Goal: Task Accomplishment & Management: Complete application form

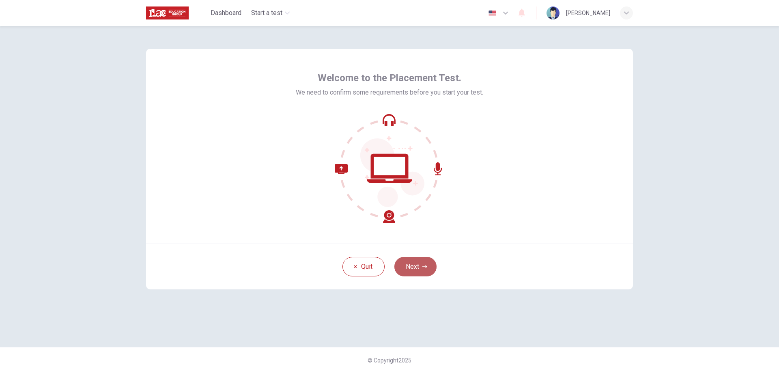
click at [415, 265] on button "Next" at bounding box center [416, 266] width 42 height 19
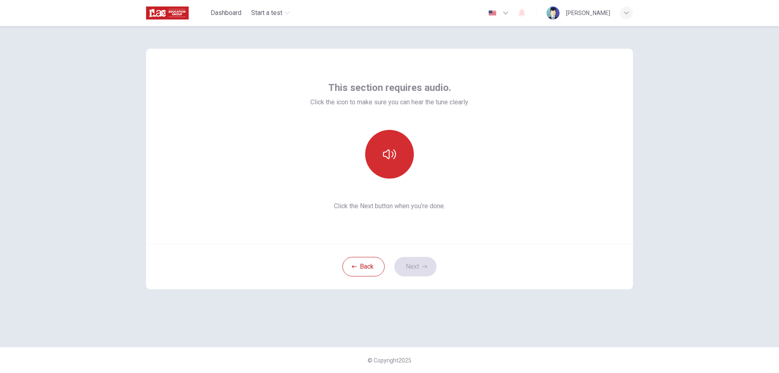
click at [392, 154] on icon "button" at bounding box center [389, 154] width 13 height 13
click at [417, 263] on button "Next" at bounding box center [416, 266] width 42 height 19
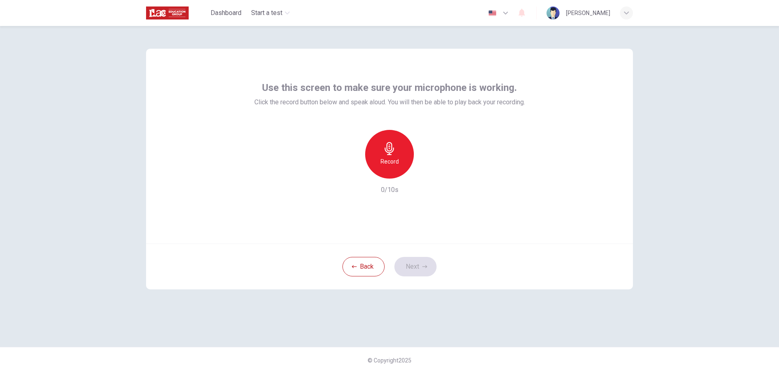
click at [100, 255] on div "Use this screen to make sure your microphone is working. Click the record butto…" at bounding box center [389, 199] width 779 height 347
click at [390, 152] on icon "button" at bounding box center [389, 148] width 13 height 13
click at [430, 174] on icon "button" at bounding box center [427, 172] width 8 height 8
click at [393, 167] on div "Record" at bounding box center [389, 154] width 49 height 49
click at [227, 148] on div "Use this screen to make sure your microphone is working. Click the record butto…" at bounding box center [389, 146] width 487 height 195
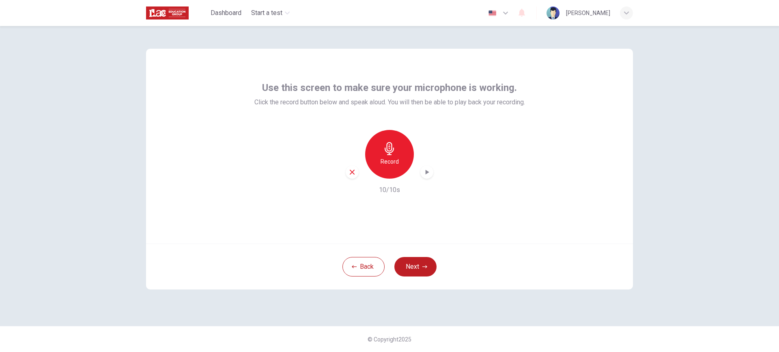
click at [431, 173] on div "button" at bounding box center [427, 172] width 13 height 13
click at [388, 150] on icon "button" at bounding box center [389, 148] width 9 height 13
click at [436, 166] on div "Record 10/10s" at bounding box center [390, 162] width 271 height 65
click at [431, 173] on icon "button" at bounding box center [427, 172] width 8 height 8
click at [402, 157] on div "Record" at bounding box center [389, 154] width 49 height 49
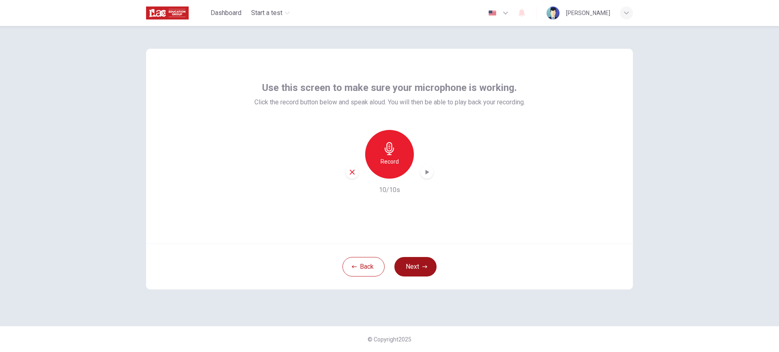
click at [426, 266] on icon "button" at bounding box center [425, 266] width 5 height 5
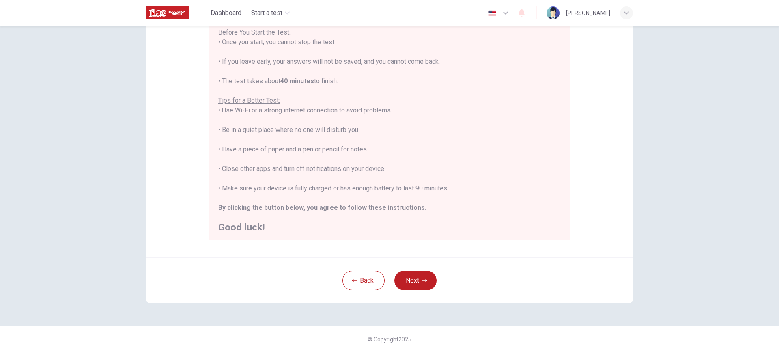
scroll to position [9, 0]
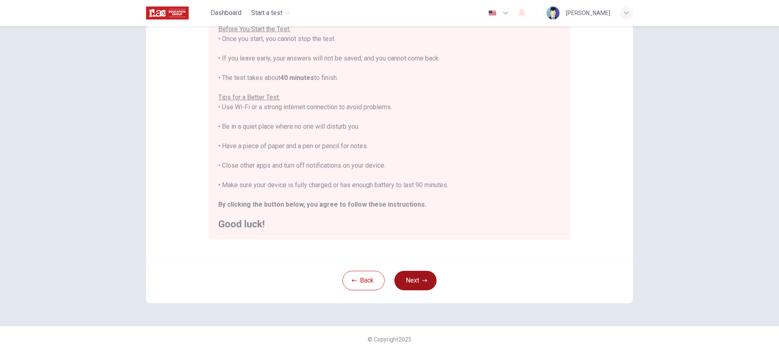
click at [418, 278] on button "Next" at bounding box center [416, 280] width 42 height 19
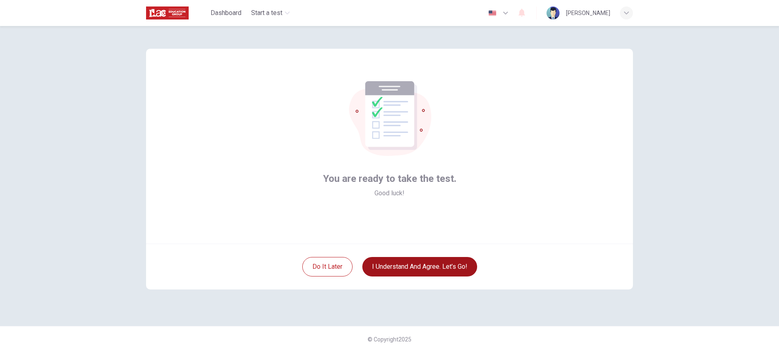
click at [405, 268] on button "I understand and agree. Let’s go!" at bounding box center [420, 266] width 115 height 19
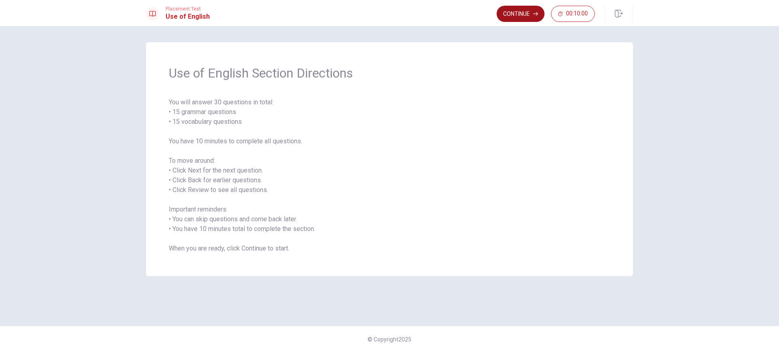
click at [517, 12] on button "Continue" at bounding box center [521, 14] width 48 height 16
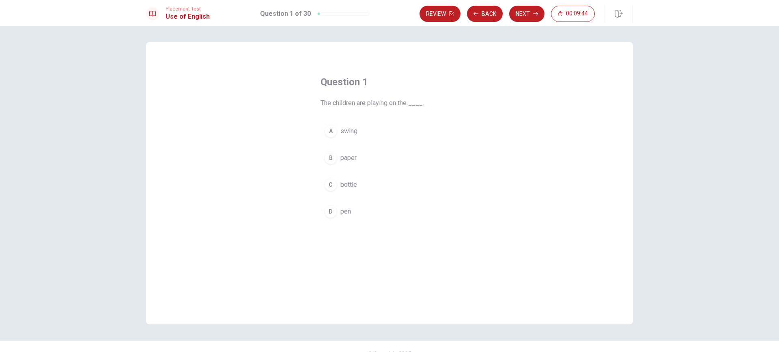
click at [329, 124] on button "A swing" at bounding box center [390, 131] width 138 height 20
click at [525, 15] on button "Next" at bounding box center [526, 14] width 35 height 16
click at [337, 210] on button "D went" at bounding box center [390, 211] width 138 height 20
click at [525, 18] on button "Next" at bounding box center [526, 14] width 35 height 16
click at [330, 133] on div "A" at bounding box center [330, 131] width 13 height 13
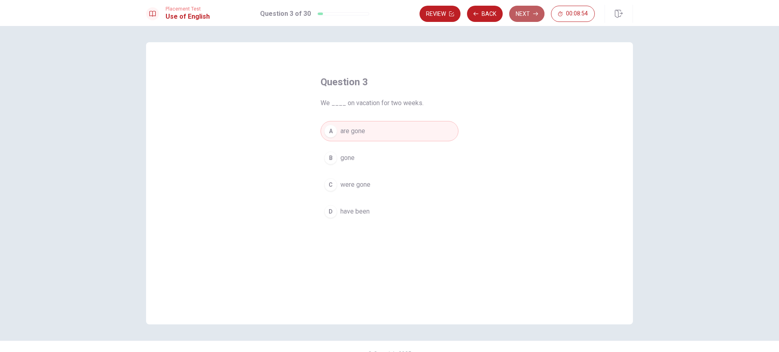
click at [526, 14] on button "Next" at bounding box center [526, 14] width 35 height 16
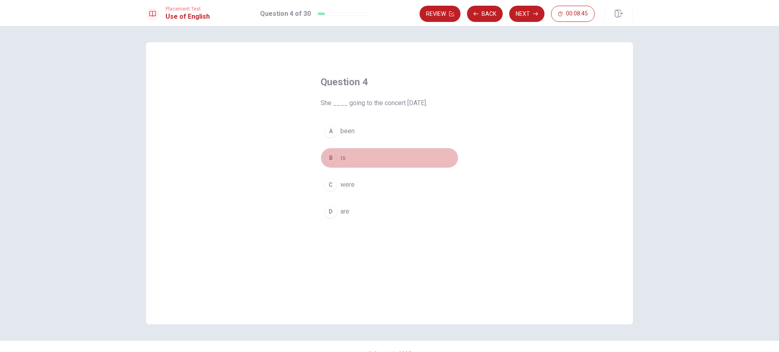
click at [328, 157] on div "B" at bounding box center [330, 157] width 13 height 13
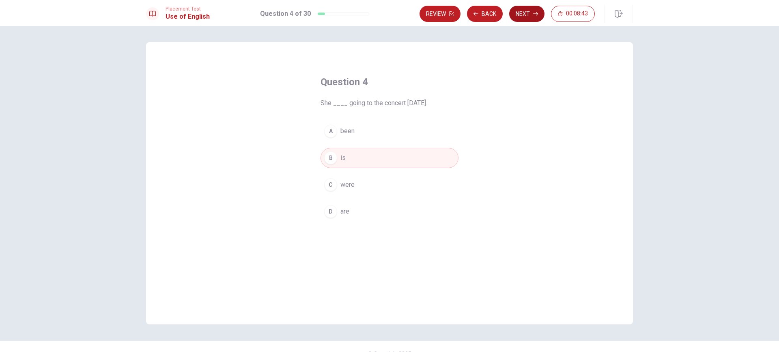
click at [526, 13] on button "Next" at bounding box center [526, 14] width 35 height 16
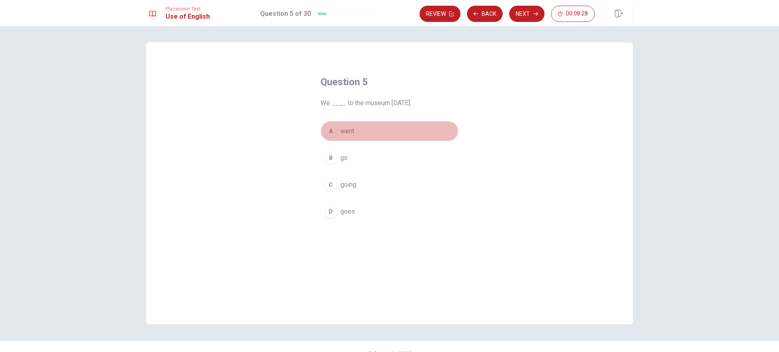
click at [332, 127] on div "A" at bounding box center [330, 131] width 13 height 13
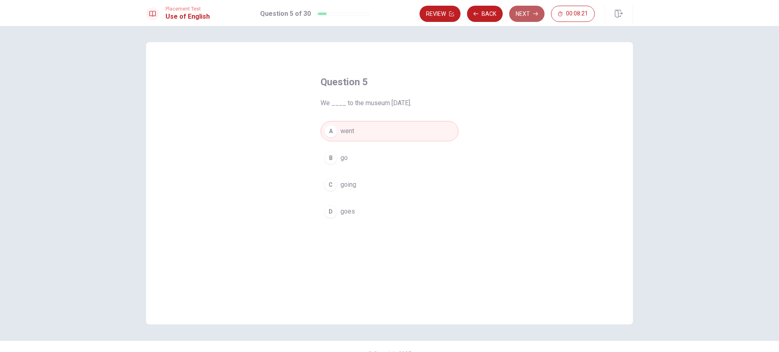
click at [530, 13] on button "Next" at bounding box center [526, 14] width 35 height 16
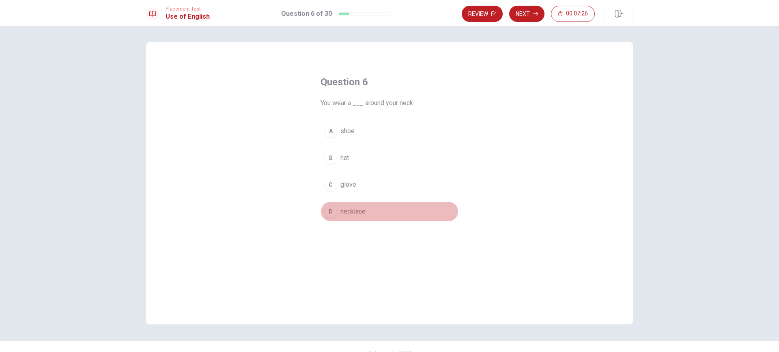
click at [328, 212] on div "D" at bounding box center [330, 211] width 13 height 13
drag, startPoint x: 525, startPoint y: 8, endPoint x: 521, endPoint y: 9, distance: 4.2
click at [525, 8] on button "Next" at bounding box center [526, 14] width 35 height 16
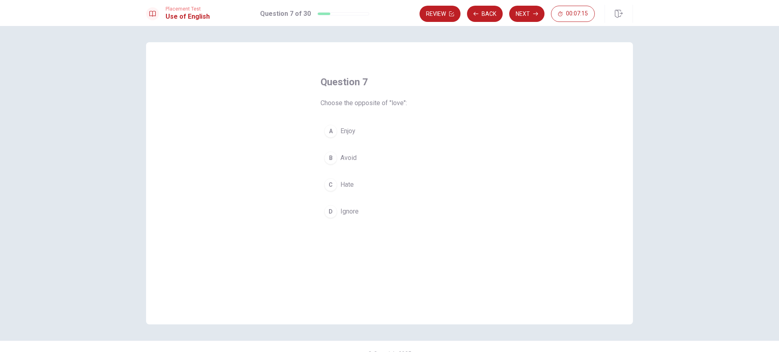
click at [332, 186] on div "C" at bounding box center [330, 184] width 13 height 13
click at [525, 15] on button "Next" at bounding box center [526, 14] width 35 height 16
click at [328, 139] on button "A radio" at bounding box center [390, 131] width 138 height 20
click at [540, 15] on button "Next" at bounding box center [526, 14] width 35 height 16
click at [329, 156] on div "B" at bounding box center [330, 157] width 13 height 13
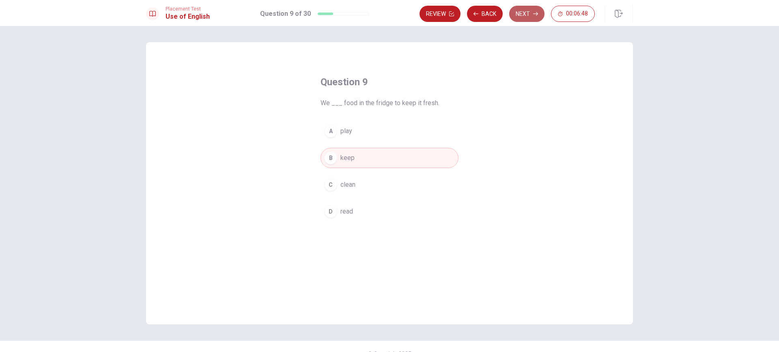
click at [529, 16] on button "Next" at bounding box center [526, 14] width 35 height 16
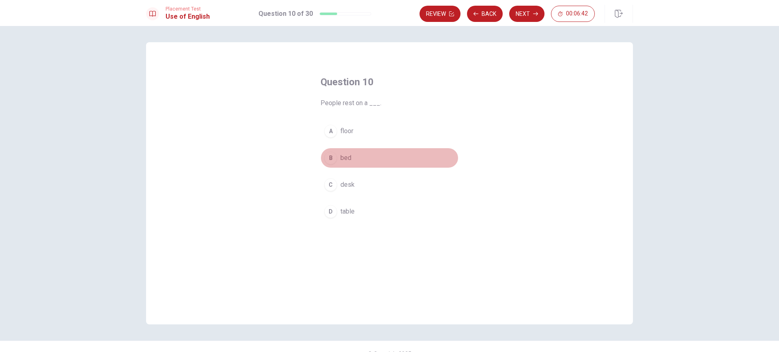
click at [330, 161] on div "B" at bounding box center [330, 157] width 13 height 13
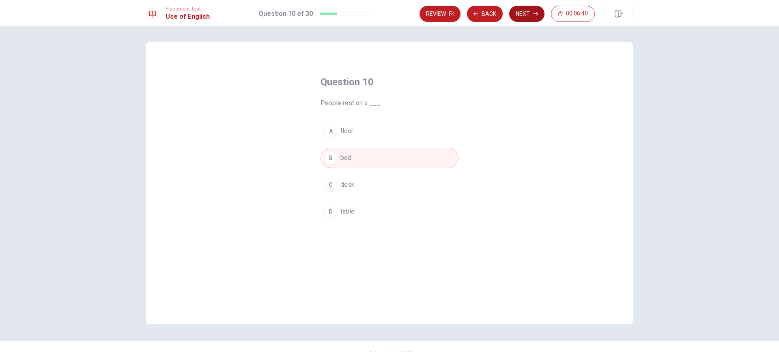
click at [531, 13] on button "Next" at bounding box center [526, 14] width 35 height 16
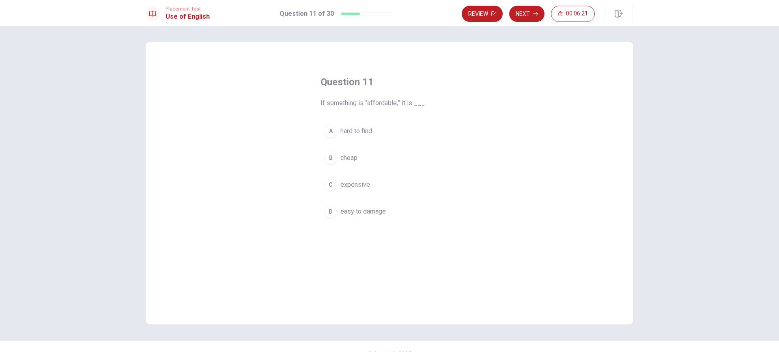
click at [329, 131] on div "A" at bounding box center [330, 131] width 13 height 13
click at [530, 13] on button "Next" at bounding box center [526, 14] width 35 height 16
click at [332, 214] on div "D" at bounding box center [330, 211] width 13 height 13
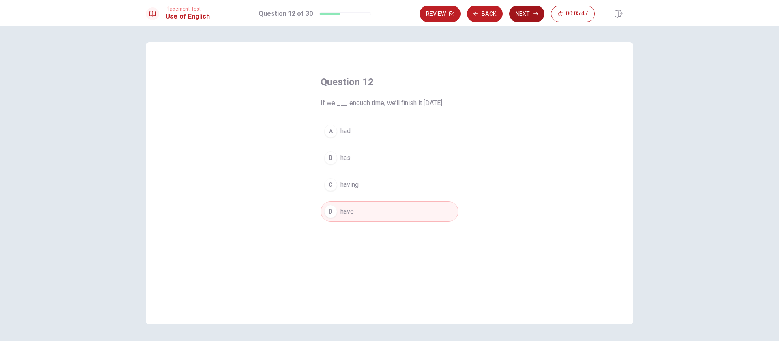
click at [529, 17] on button "Next" at bounding box center [526, 14] width 35 height 16
click at [328, 159] on div "B" at bounding box center [330, 157] width 13 height 13
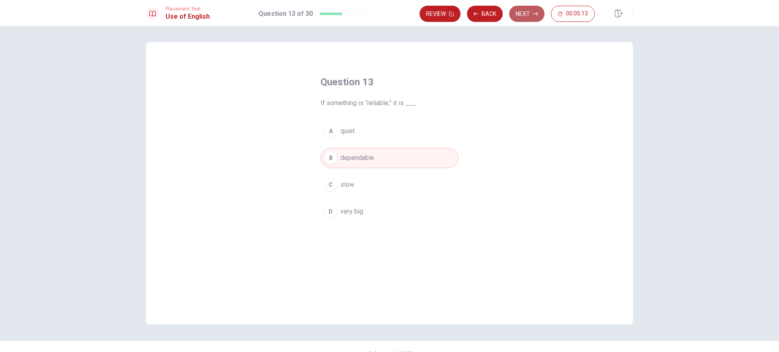
click at [529, 13] on button "Next" at bounding box center [526, 14] width 35 height 16
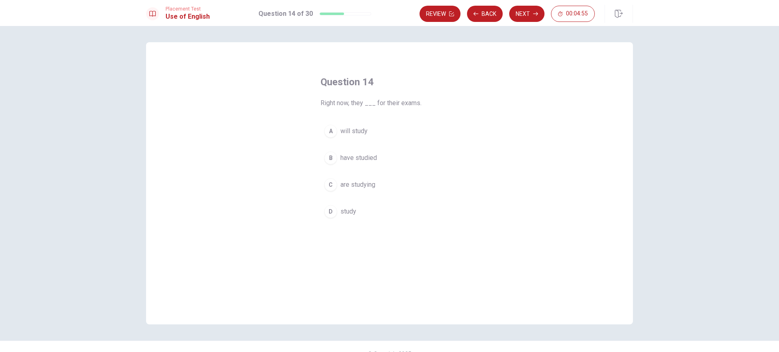
click at [329, 131] on div "A" at bounding box center [330, 131] width 13 height 13
click at [535, 5] on div "Review Back Next 00:04:54" at bounding box center [527, 14] width 214 height 18
click at [533, 13] on icon "button" at bounding box center [535, 13] width 5 height 5
click at [330, 212] on div "D" at bounding box center [330, 211] width 13 height 13
click at [529, 15] on button "Next" at bounding box center [526, 14] width 35 height 16
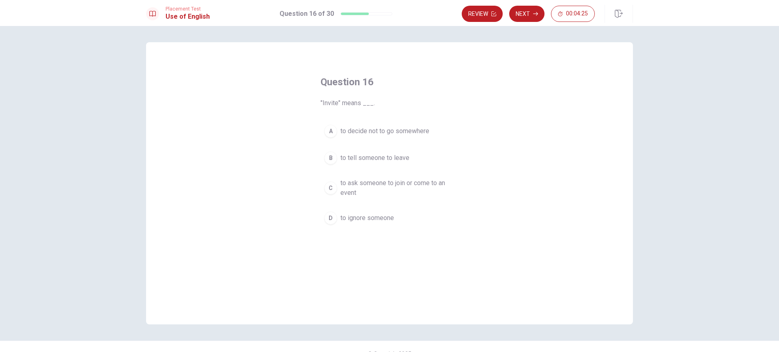
click at [330, 189] on div "C" at bounding box center [330, 187] width 13 height 13
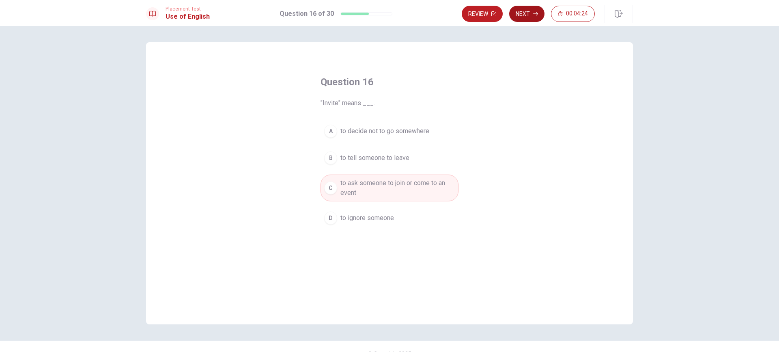
click at [531, 15] on button "Next" at bounding box center [526, 14] width 35 height 16
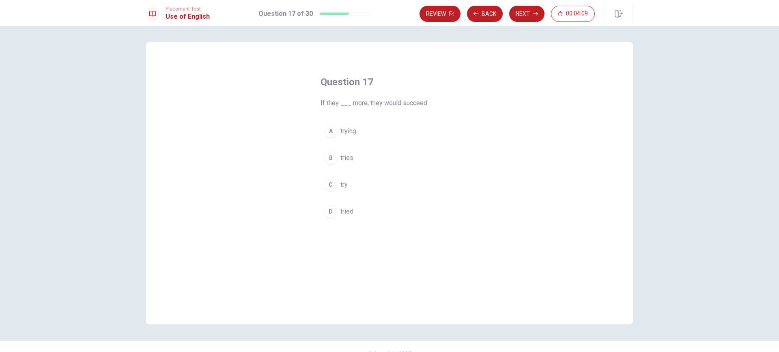
click at [341, 184] on span "try" at bounding box center [344, 185] width 7 height 10
click at [530, 18] on button "Next" at bounding box center [526, 14] width 35 height 16
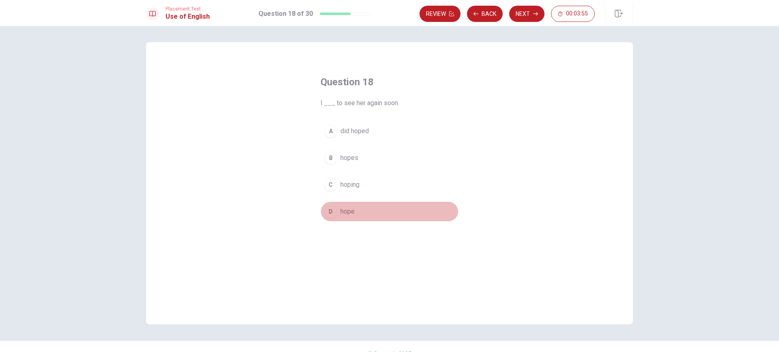
click at [350, 214] on span "hope" at bounding box center [348, 212] width 14 height 10
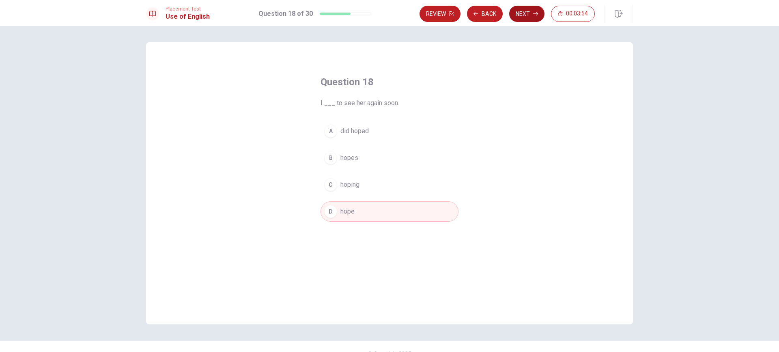
click at [522, 16] on button "Next" at bounding box center [526, 14] width 35 height 16
click at [343, 132] on span "are" at bounding box center [345, 131] width 9 height 10
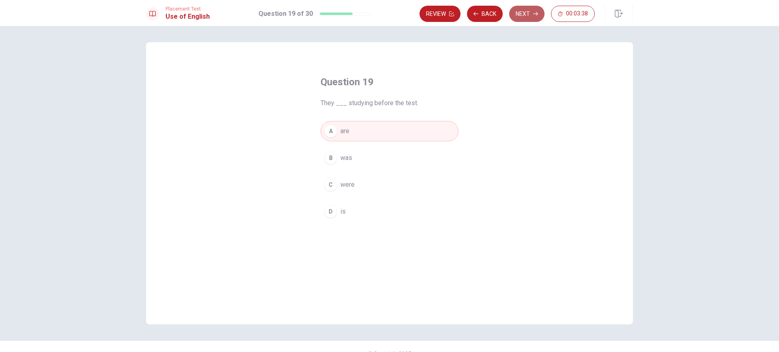
click at [532, 18] on button "Next" at bounding box center [526, 14] width 35 height 16
drag, startPoint x: 338, startPoint y: 158, endPoint x: 365, endPoint y: 164, distance: 27.3
click at [338, 159] on button "B a" at bounding box center [390, 158] width 138 height 20
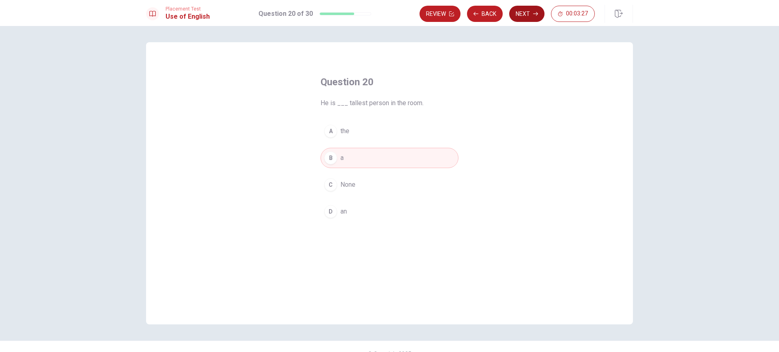
click at [536, 21] on button "Next" at bounding box center [526, 14] width 35 height 16
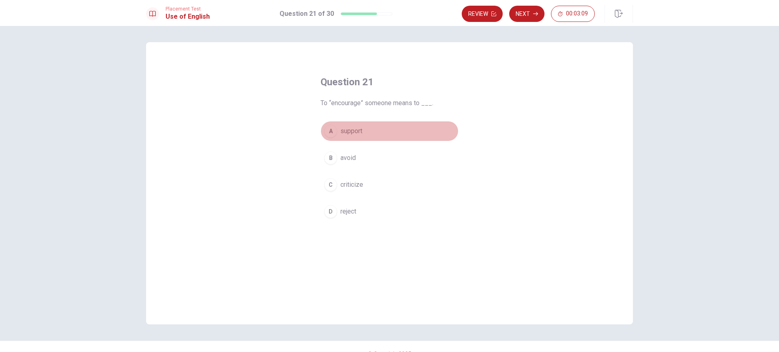
click at [329, 133] on div "A" at bounding box center [330, 131] width 13 height 13
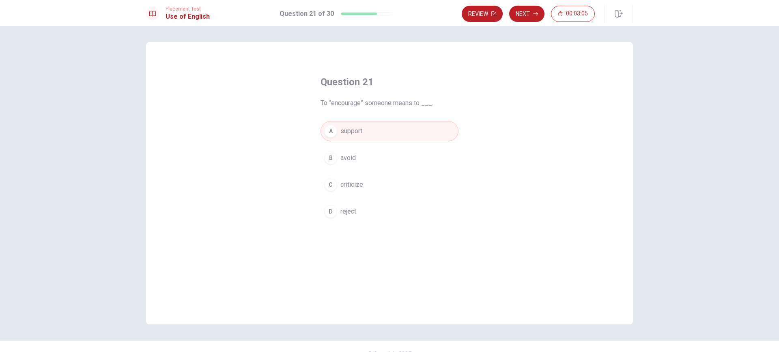
click at [335, 185] on button "C criticize" at bounding box center [390, 185] width 138 height 20
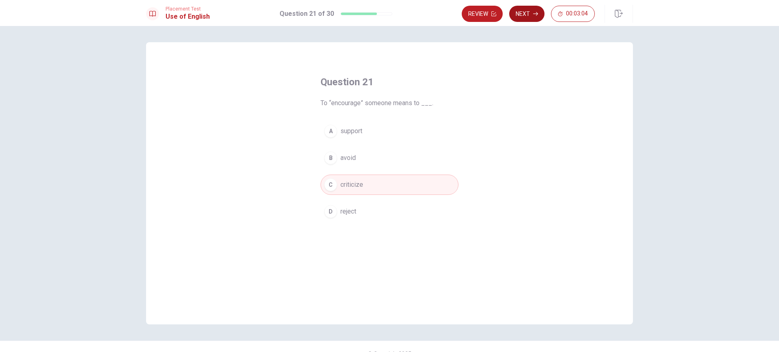
click at [530, 18] on button "Next" at bounding box center [526, 14] width 35 height 16
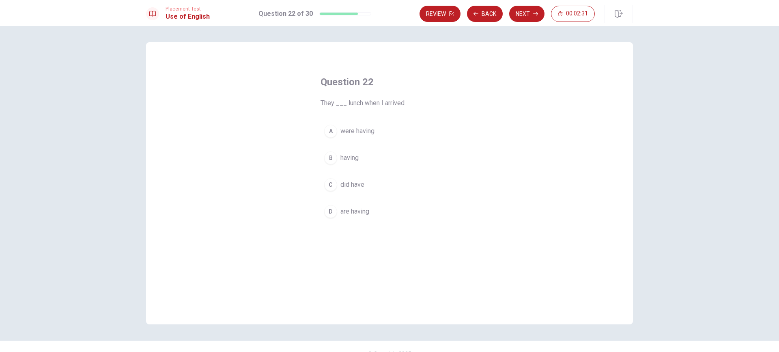
click at [359, 213] on span "are having" at bounding box center [355, 212] width 29 height 10
click at [521, 17] on button "Next" at bounding box center [526, 14] width 35 height 16
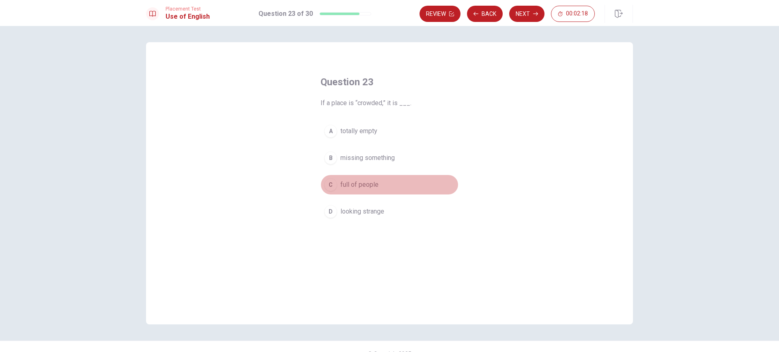
click at [355, 186] on span "full of people" at bounding box center [360, 185] width 38 height 10
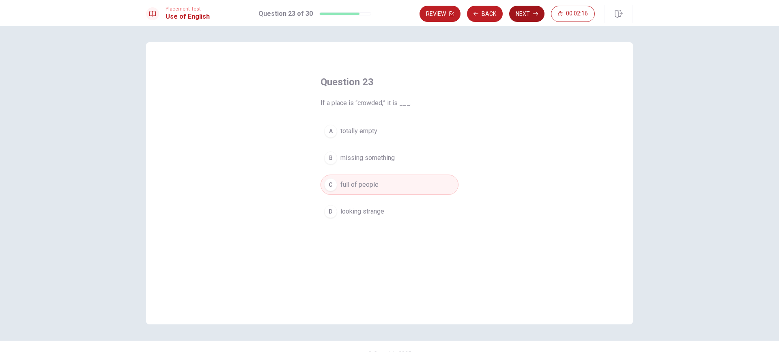
click at [527, 13] on button "Next" at bounding box center [526, 14] width 35 height 16
click at [355, 211] on span "necessary" at bounding box center [356, 212] width 30 height 10
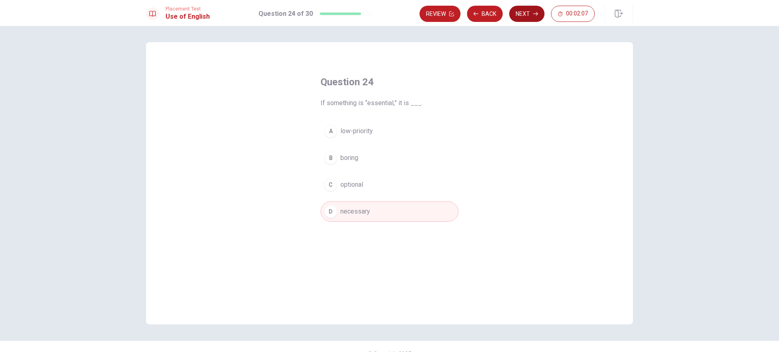
click at [532, 10] on button "Next" at bounding box center [526, 14] width 35 height 16
click at [348, 160] on span "Allow" at bounding box center [349, 158] width 16 height 10
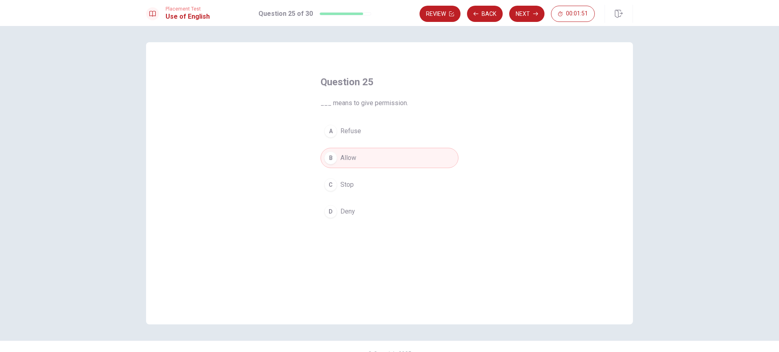
click at [532, 17] on button "Next" at bounding box center [526, 14] width 35 height 16
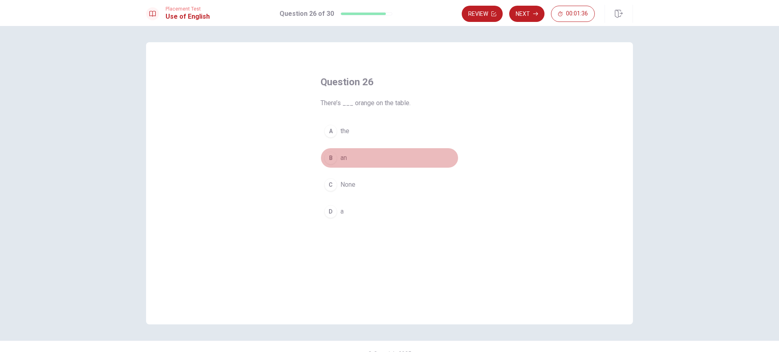
click at [342, 160] on span "an" at bounding box center [344, 158] width 6 height 10
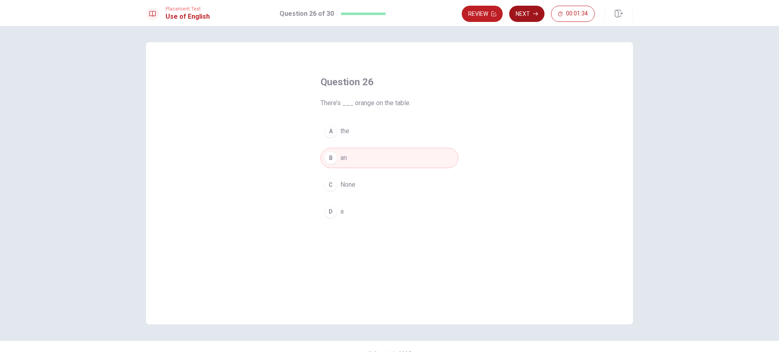
click at [531, 15] on button "Next" at bounding box center [526, 14] width 35 height 16
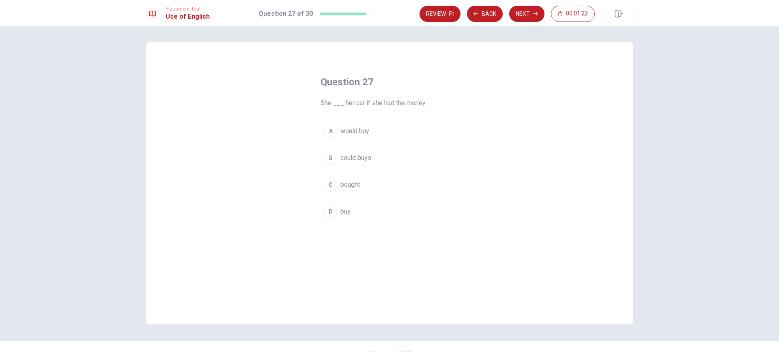
click at [355, 186] on span "bought" at bounding box center [350, 185] width 19 height 10
click at [526, 13] on button "Next" at bounding box center [526, 14] width 35 height 16
click at [339, 192] on button "C thin" at bounding box center [390, 185] width 138 height 20
click at [527, 16] on button "Next" at bounding box center [526, 14] width 35 height 16
click at [343, 213] on span "received" at bounding box center [353, 212] width 25 height 10
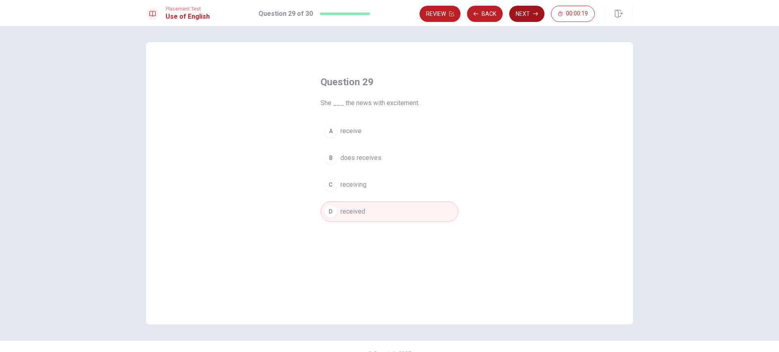
click at [525, 10] on button "Next" at bounding box center [526, 14] width 35 height 16
click at [343, 134] on span "boring" at bounding box center [350, 131] width 18 height 10
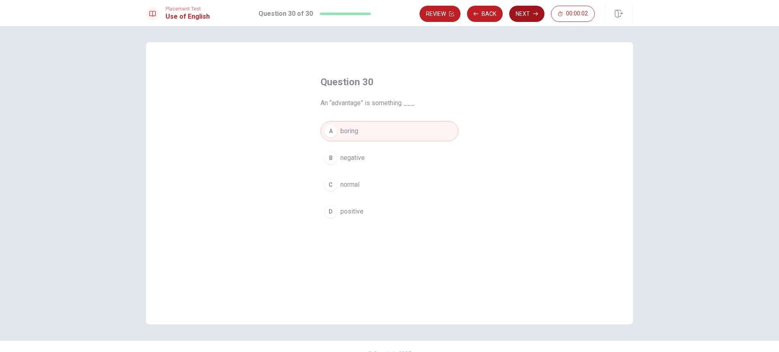
click at [531, 10] on button "Next" at bounding box center [526, 14] width 35 height 16
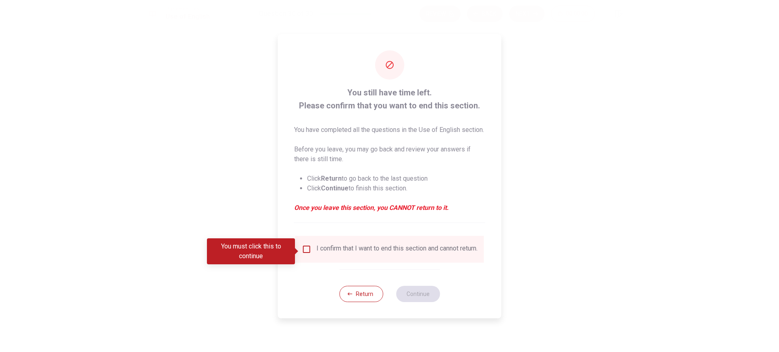
click at [308, 249] on input "You must click this to continue" at bounding box center [307, 249] width 10 height 10
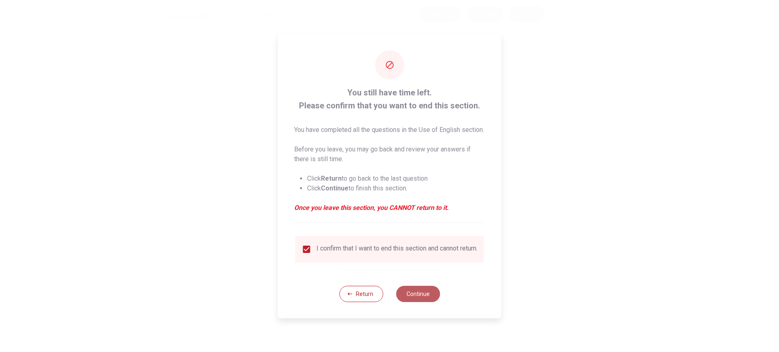
click at [423, 302] on button "Continue" at bounding box center [418, 294] width 44 height 16
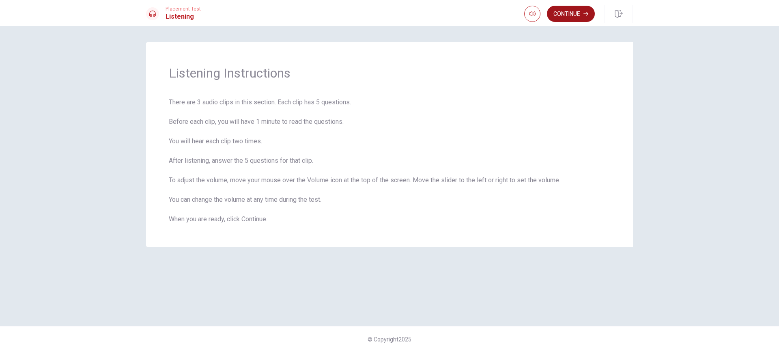
click at [572, 16] on button "Continue" at bounding box center [571, 14] width 48 height 16
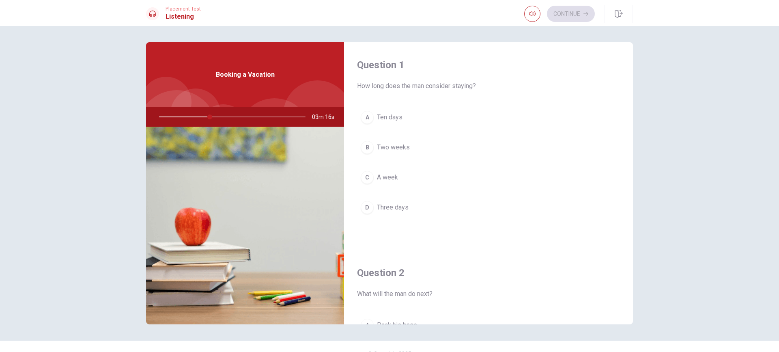
click at [401, 181] on button "C A week" at bounding box center [488, 177] width 263 height 20
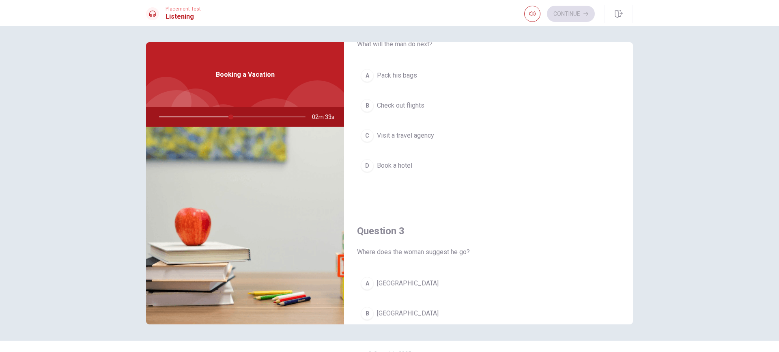
scroll to position [203, 0]
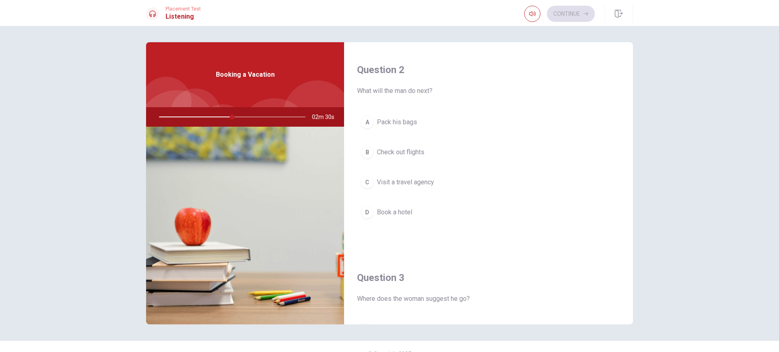
click at [402, 155] on span "Check out flights" at bounding box center [400, 152] width 47 height 10
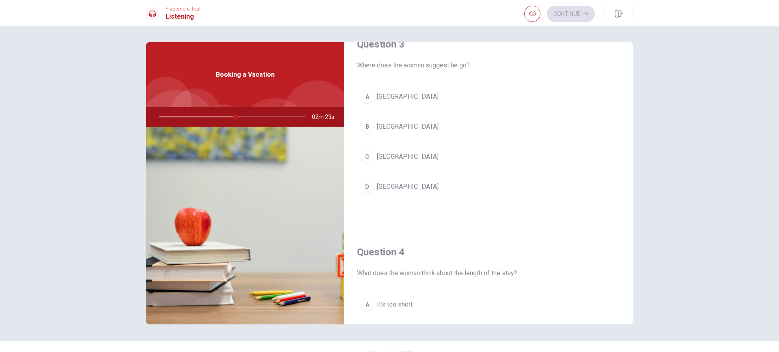
scroll to position [487, 0]
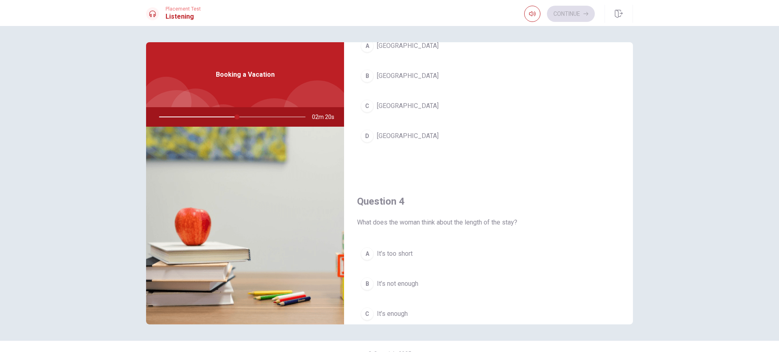
click at [408, 255] on span "It’s too short" at bounding box center [395, 254] width 36 height 10
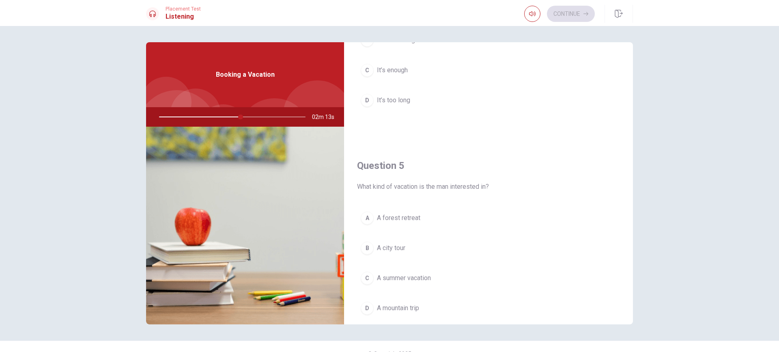
scroll to position [757, 0]
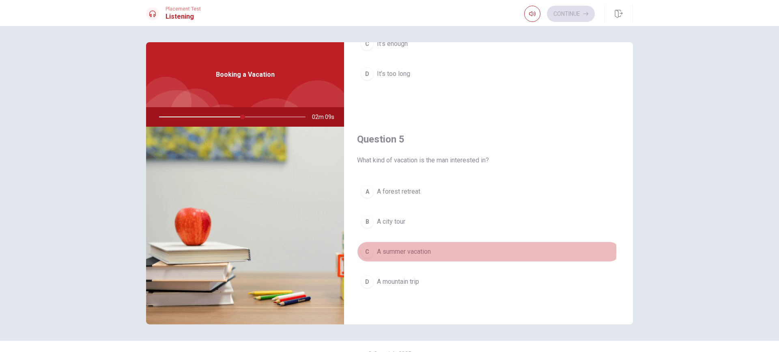
click at [401, 251] on span "A summer vacation" at bounding box center [404, 252] width 54 height 10
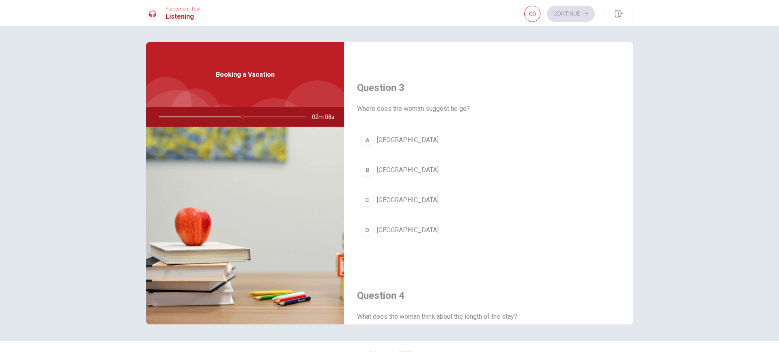
scroll to position [392, 0]
click at [222, 116] on div at bounding box center [230, 116] width 163 height 19
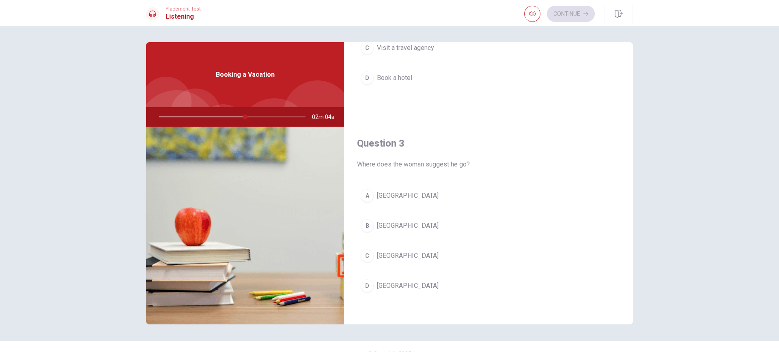
scroll to position [351, 0]
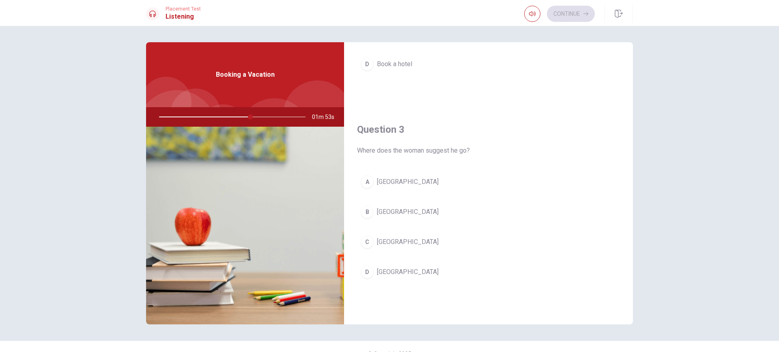
click at [408, 246] on button "C [GEOGRAPHIC_DATA]" at bounding box center [488, 242] width 263 height 20
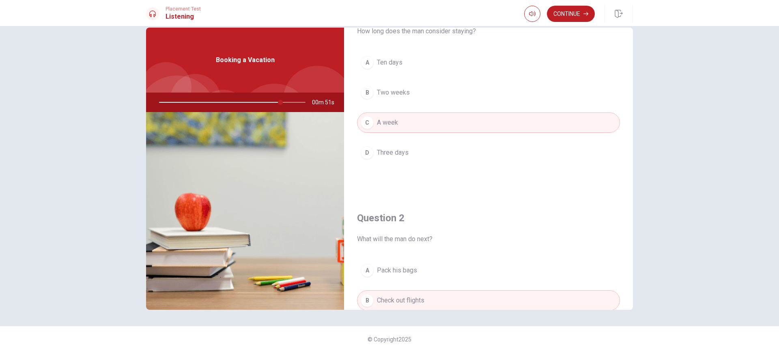
scroll to position [0, 0]
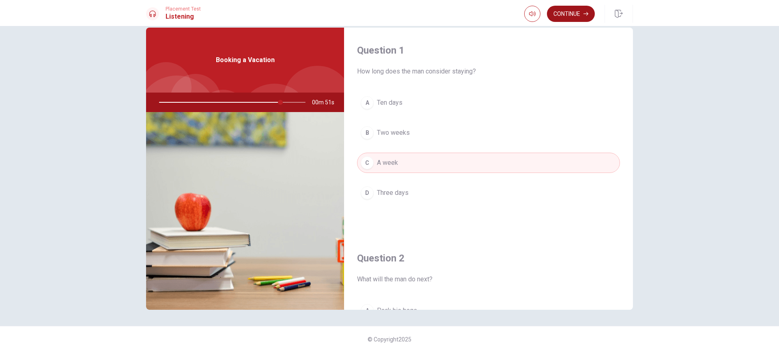
click at [571, 18] on button "Continue" at bounding box center [571, 14] width 48 height 16
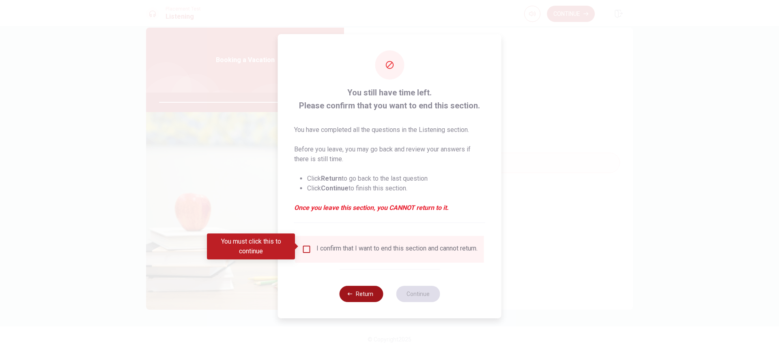
click at [359, 293] on button "Return" at bounding box center [361, 294] width 44 height 16
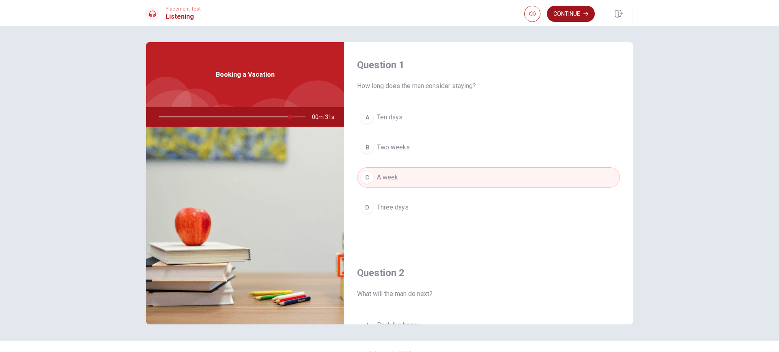
click at [565, 13] on button "Continue" at bounding box center [571, 14] width 48 height 16
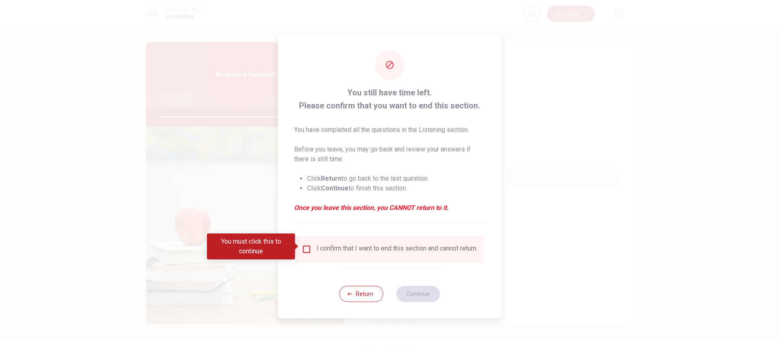
click at [307, 247] on input "You must click this to continue" at bounding box center [307, 249] width 10 height 10
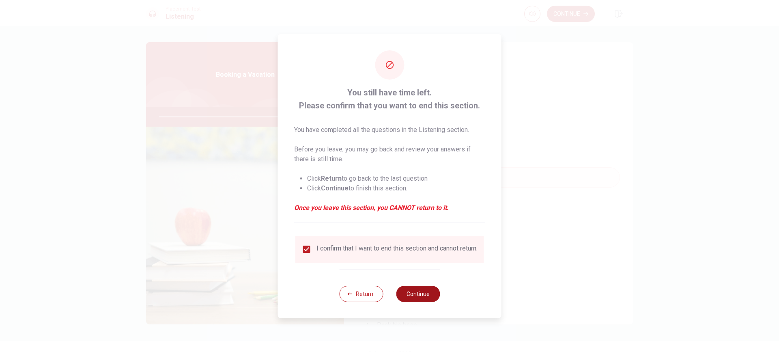
click at [421, 294] on button "Continue" at bounding box center [418, 294] width 44 height 16
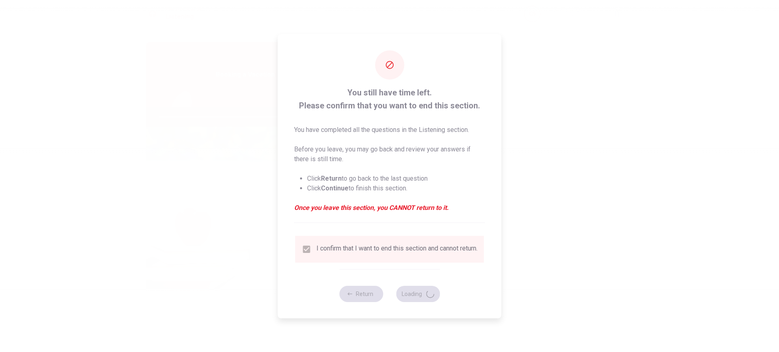
type input "91"
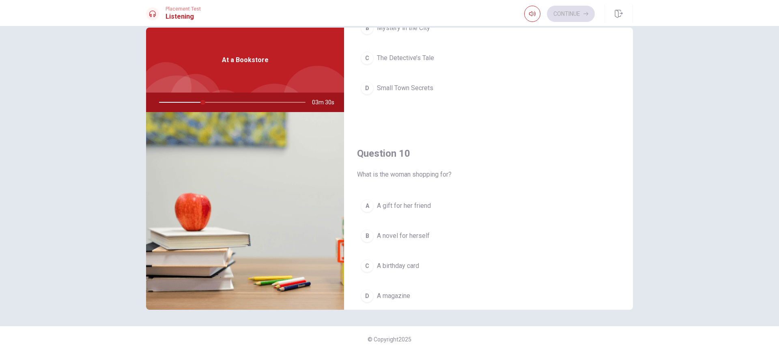
scroll to position [757, 0]
click at [433, 177] on button "A A gift for her friend" at bounding box center [488, 177] width 263 height 20
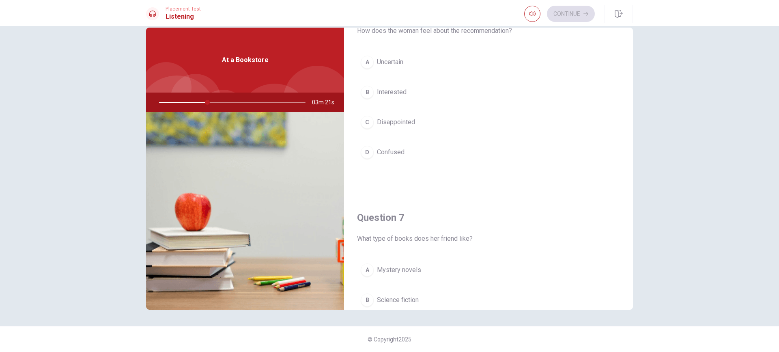
scroll to position [0, 0]
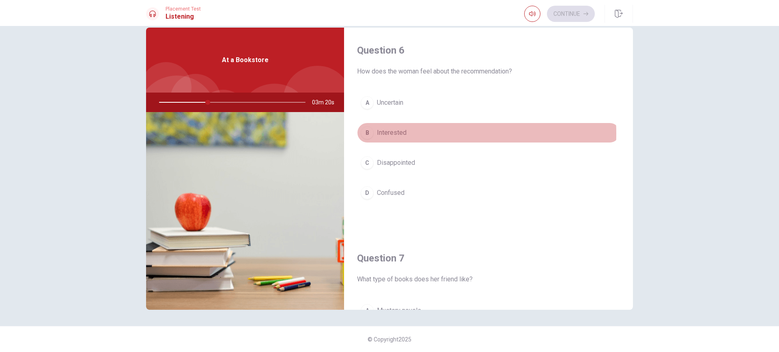
click at [398, 134] on span "Interested" at bounding box center [392, 133] width 30 height 10
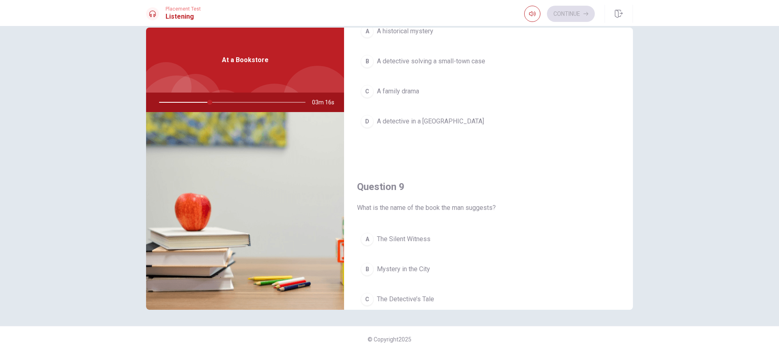
scroll to position [568, 0]
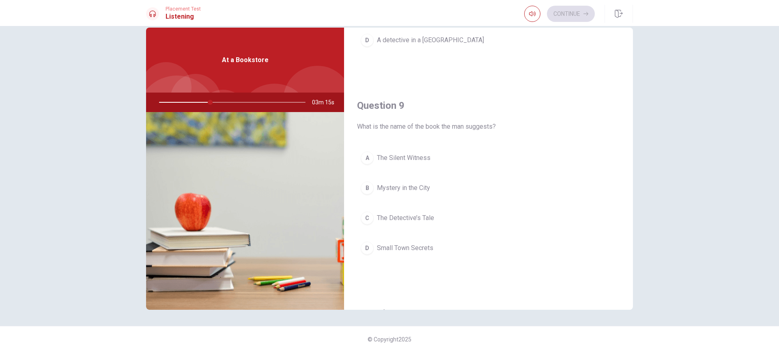
click at [422, 218] on span "The Detective’s Tale" at bounding box center [405, 218] width 57 height 10
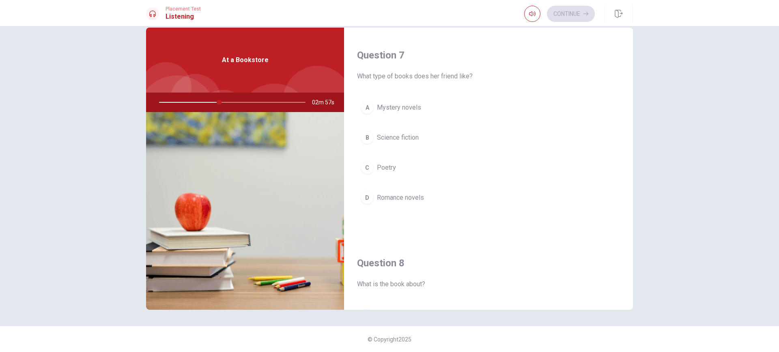
scroll to position [244, 0]
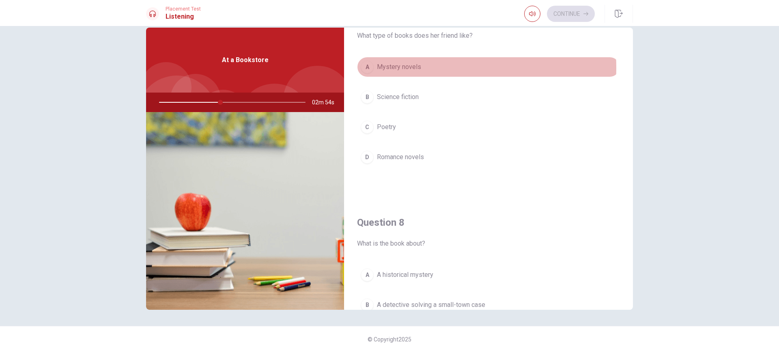
click at [406, 68] on span "Mystery novels" at bounding box center [399, 67] width 44 height 10
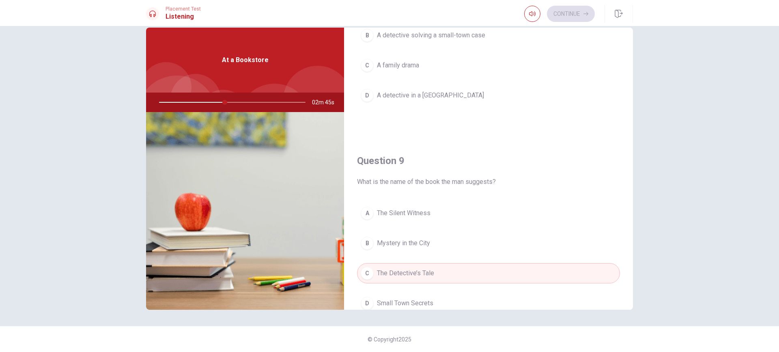
scroll to position [432, 0]
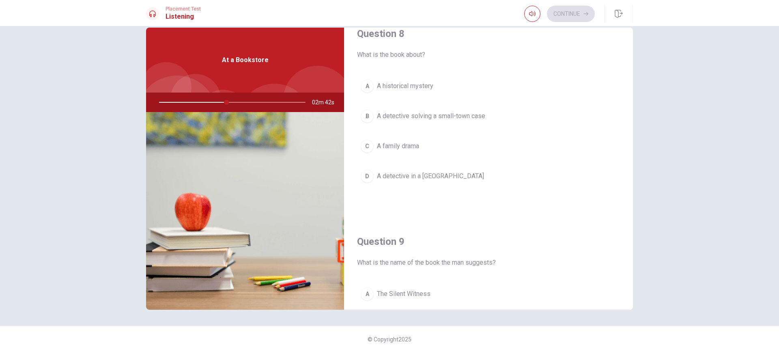
click at [449, 117] on span "A detective solving a small-town case" at bounding box center [431, 116] width 108 height 10
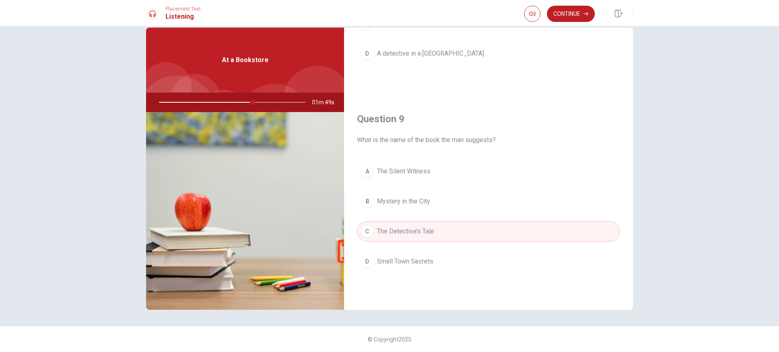
scroll to position [514, 0]
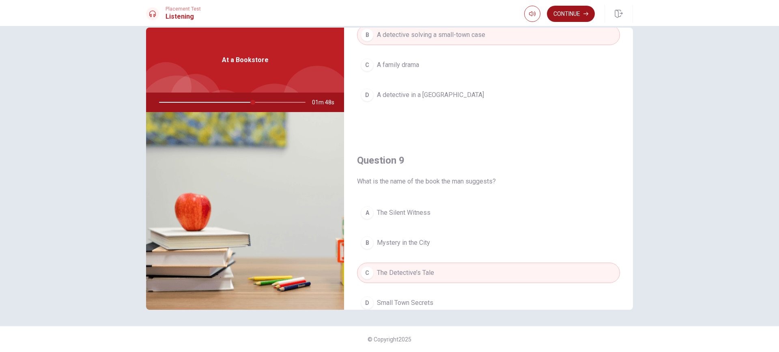
click at [570, 19] on button "Continue" at bounding box center [571, 14] width 48 height 16
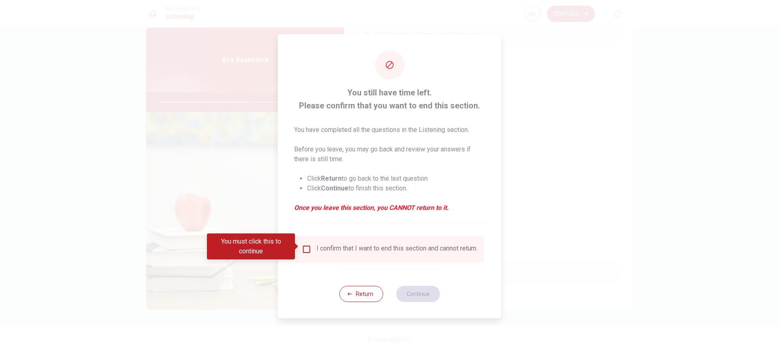
click at [314, 246] on div "I confirm that I want to end this section and cannot return." at bounding box center [390, 249] width 176 height 10
click at [307, 248] on input "You must click this to continue" at bounding box center [307, 249] width 10 height 10
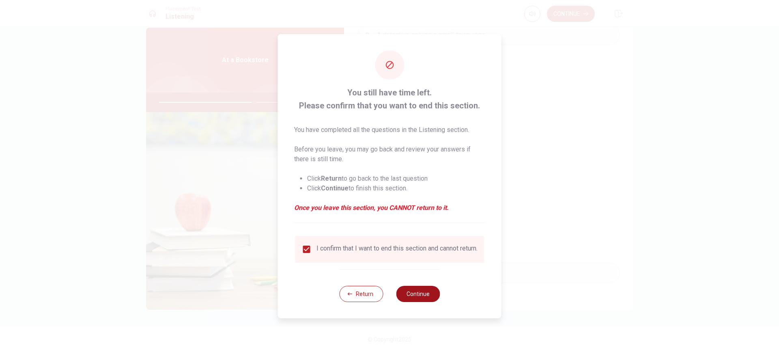
click at [418, 291] on button "Continue" at bounding box center [418, 294] width 44 height 16
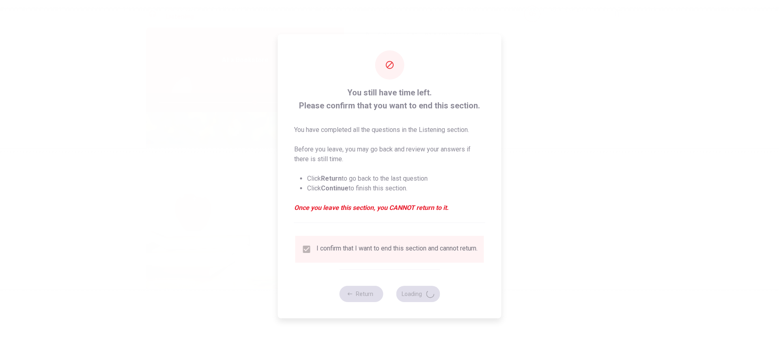
type input "66"
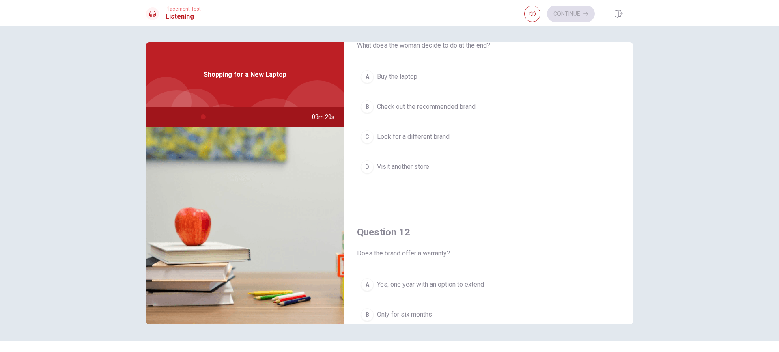
scroll to position [0, 0]
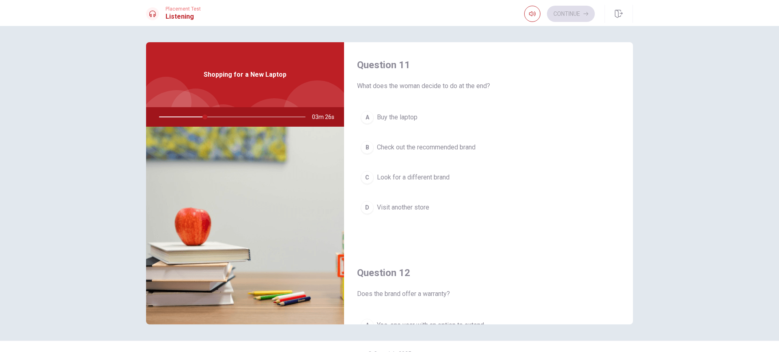
click at [393, 120] on span "Buy the laptop" at bounding box center [397, 117] width 41 height 10
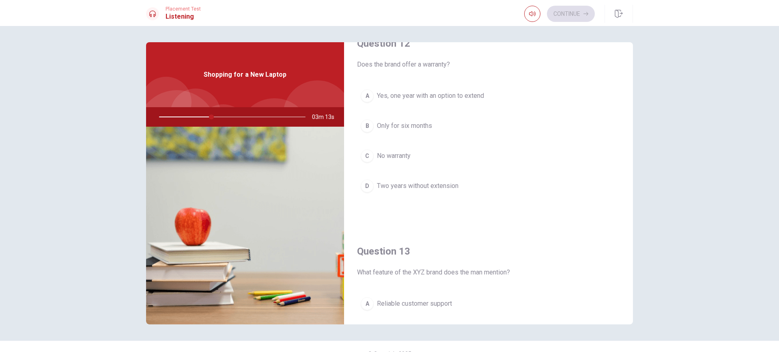
scroll to position [189, 0]
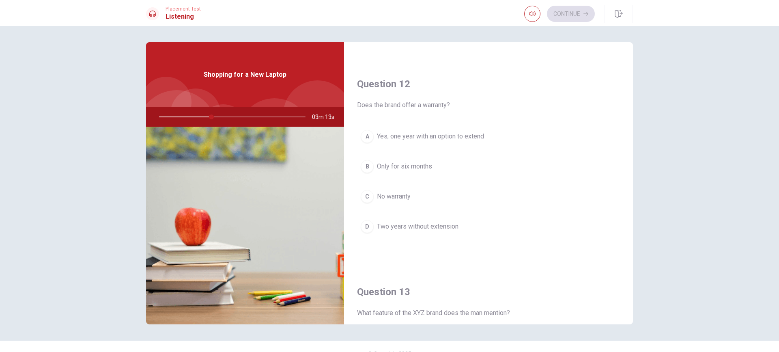
click at [463, 131] on button "A Yes, one year with an option to extend" at bounding box center [488, 136] width 263 height 20
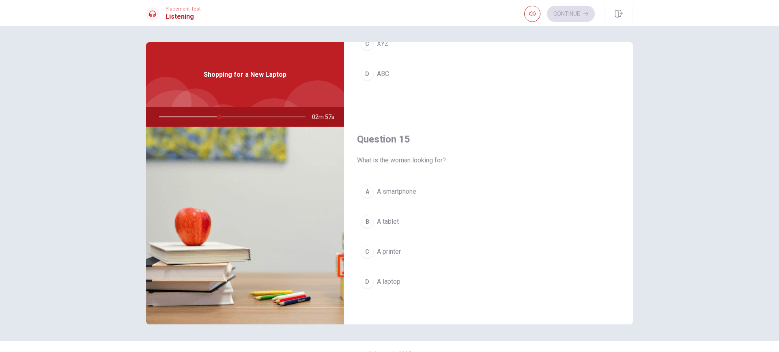
scroll to position [595, 0]
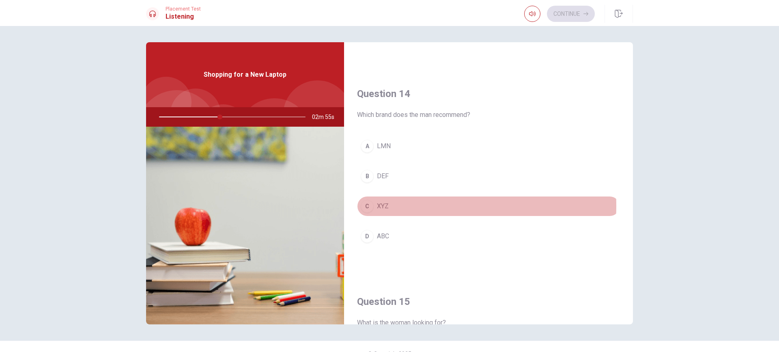
click at [365, 206] on div "C" at bounding box center [367, 206] width 13 height 13
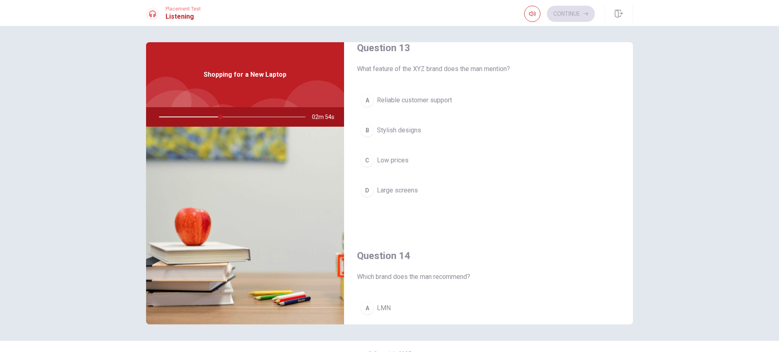
scroll to position [432, 0]
click at [429, 101] on span "Reliable customer support" at bounding box center [414, 101] width 75 height 10
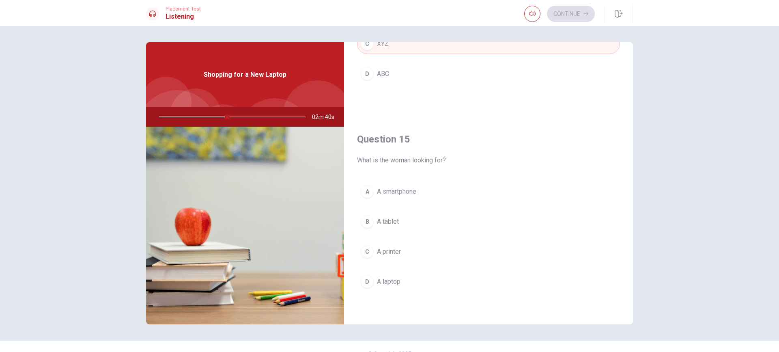
scroll to position [15, 0]
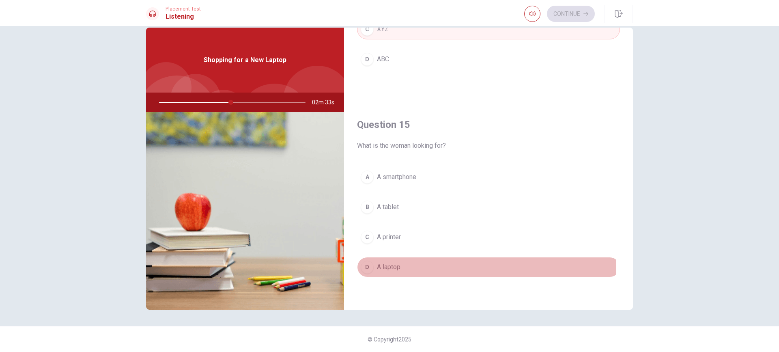
click at [395, 266] on span "A laptop" at bounding box center [389, 267] width 24 height 10
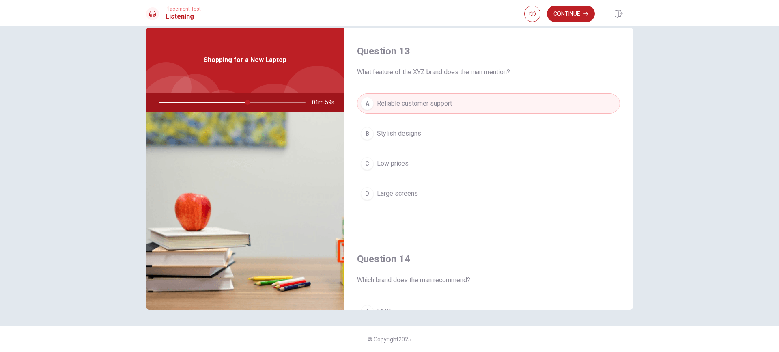
scroll to position [447, 0]
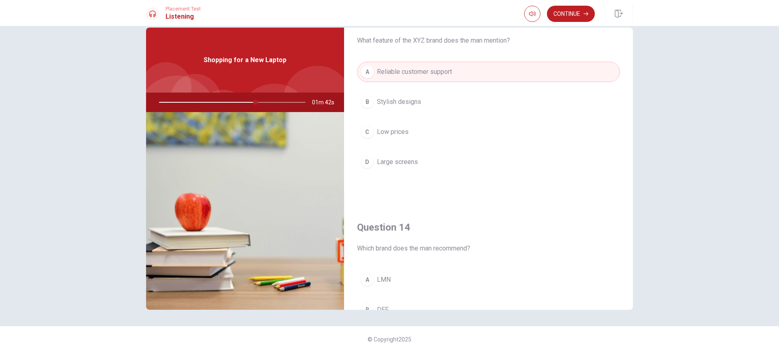
click at [404, 139] on button "C Low prices" at bounding box center [488, 132] width 263 height 20
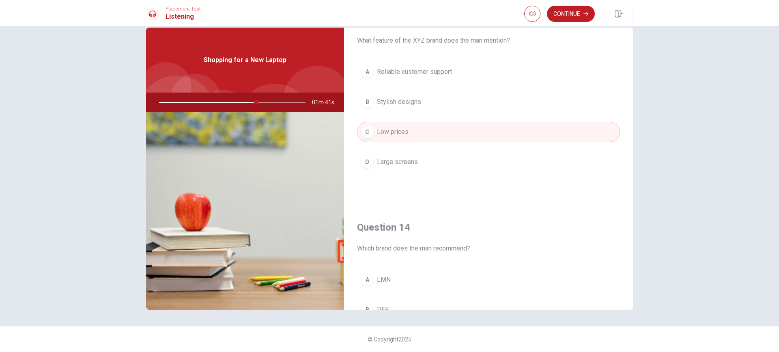
click at [420, 75] on span "Reliable customer support" at bounding box center [414, 72] width 75 height 10
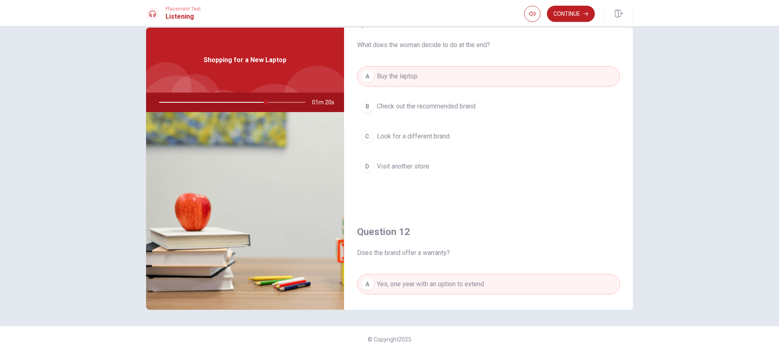
scroll to position [0, 0]
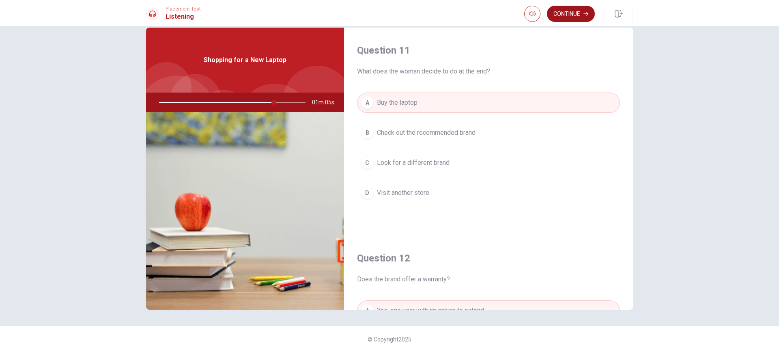
click at [569, 14] on button "Continue" at bounding box center [571, 14] width 48 height 16
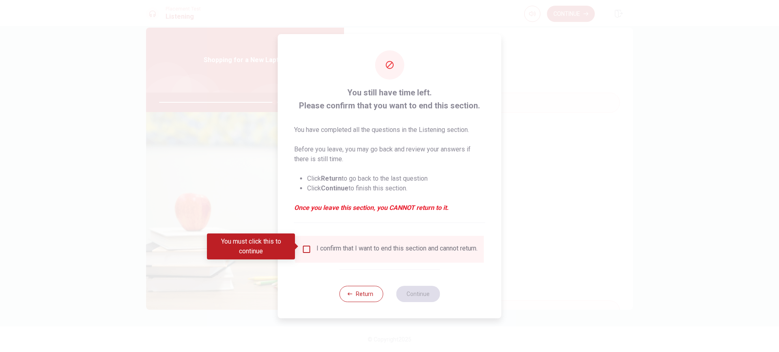
click at [311, 244] on div "I confirm that I want to end this section and cannot return." at bounding box center [390, 249] width 176 height 10
click at [306, 251] on div "I confirm that I want to end this section and cannot return." at bounding box center [390, 249] width 176 height 10
click at [306, 250] on input "You must click this to continue" at bounding box center [307, 249] width 10 height 10
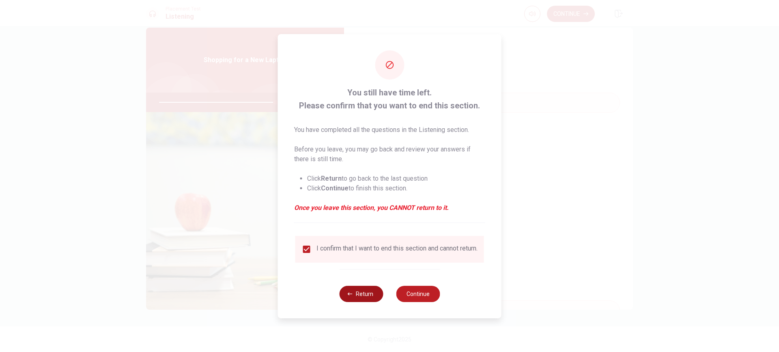
click at [367, 298] on button "Return" at bounding box center [361, 294] width 44 height 16
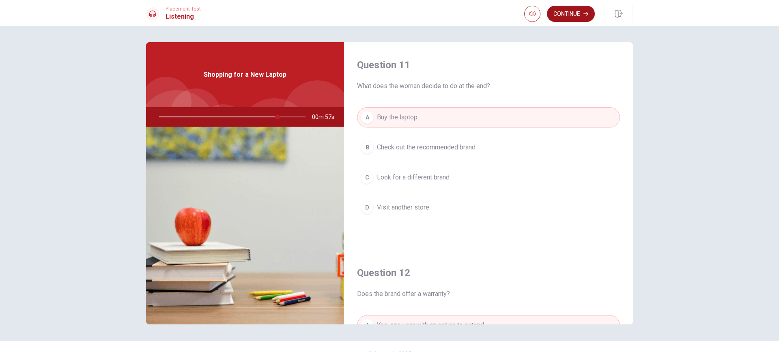
click at [576, 17] on button "Continue" at bounding box center [571, 14] width 48 height 16
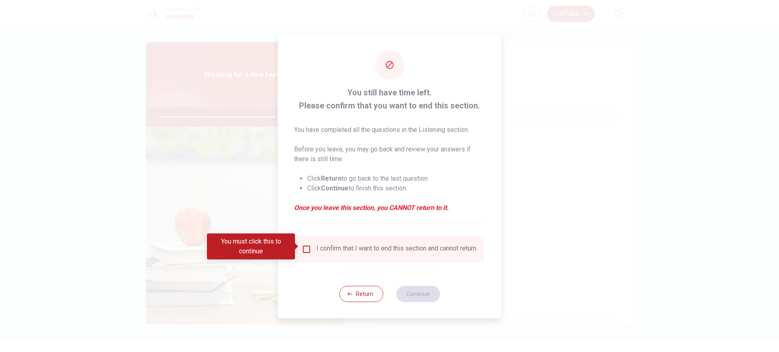
click at [311, 247] on div "I confirm that I want to end this section and cannot return." at bounding box center [390, 249] width 176 height 10
click at [308, 248] on input "You must click this to continue" at bounding box center [307, 249] width 10 height 10
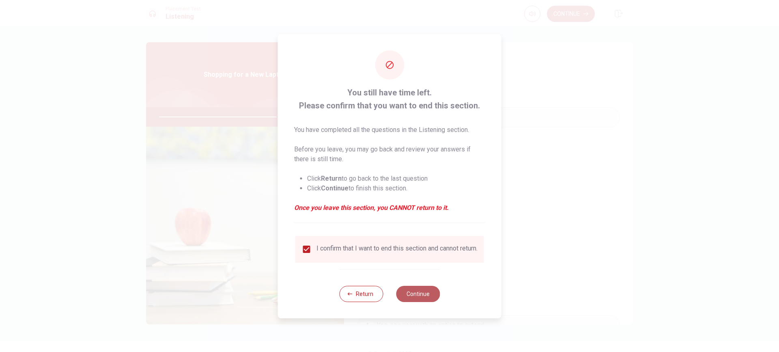
click at [423, 300] on button "Continue" at bounding box center [418, 294] width 44 height 16
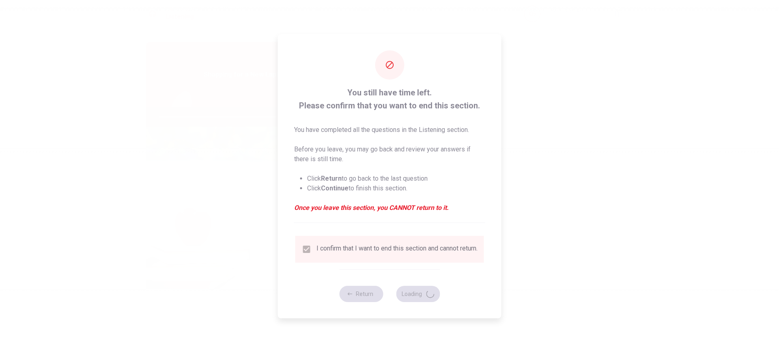
type input "82"
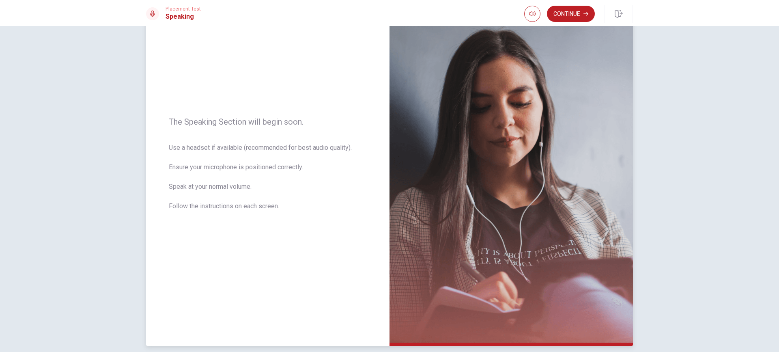
scroll to position [5, 0]
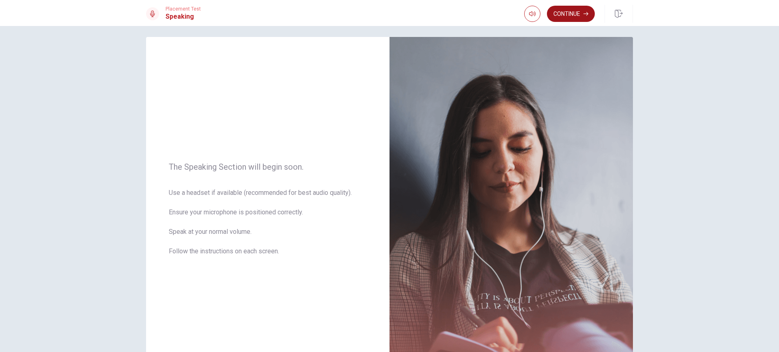
click at [572, 10] on button "Continue" at bounding box center [571, 14] width 48 height 16
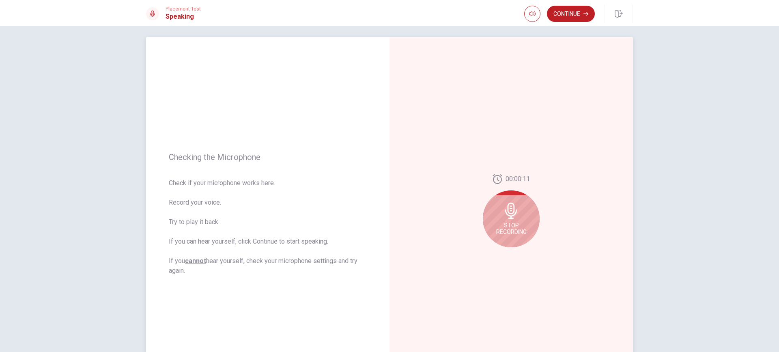
scroll to position [46, 0]
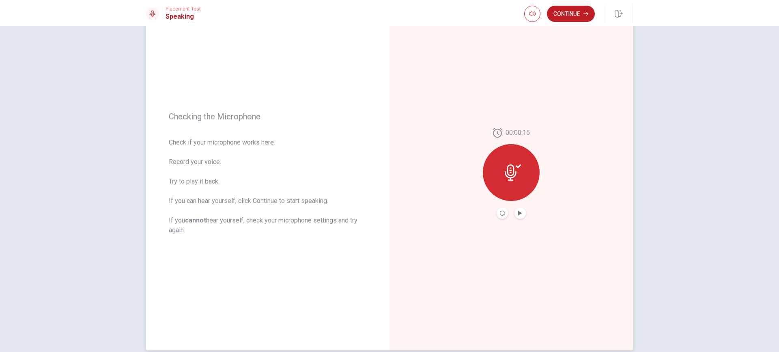
click at [522, 216] on button "Play Audio" at bounding box center [520, 212] width 11 height 11
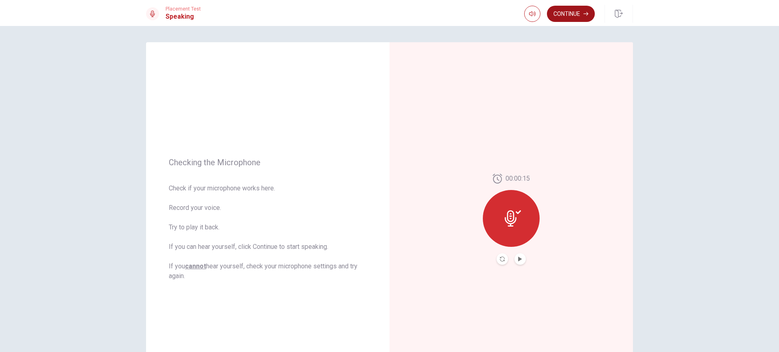
click at [580, 15] on button "Continue" at bounding box center [571, 14] width 48 height 16
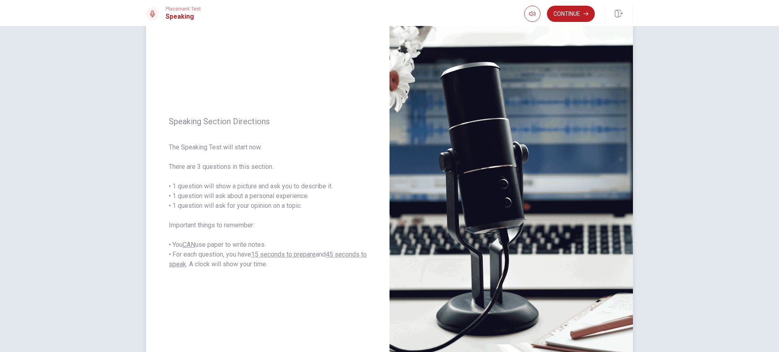
scroll to position [41, 0]
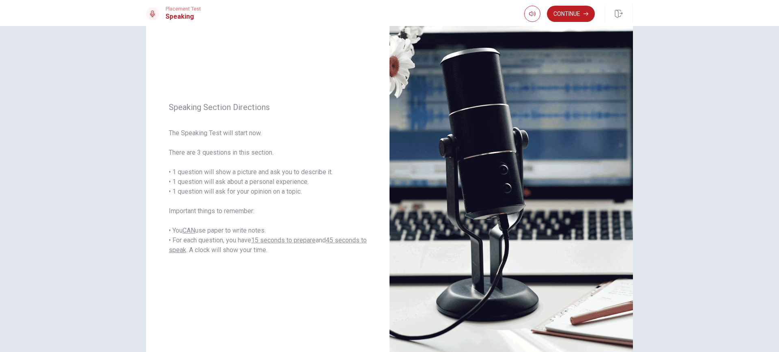
click at [561, 11] on button "Continue" at bounding box center [571, 14] width 48 height 16
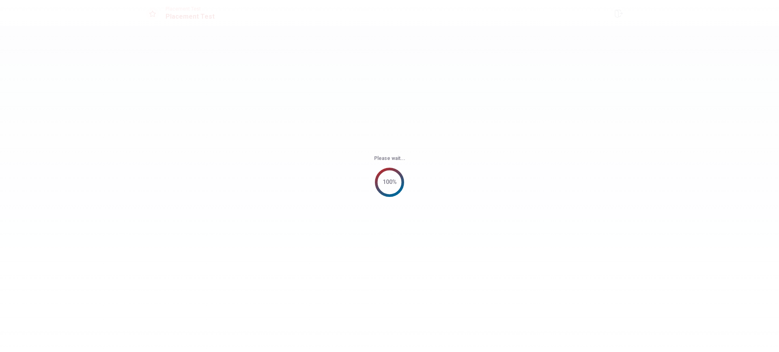
scroll to position [0, 0]
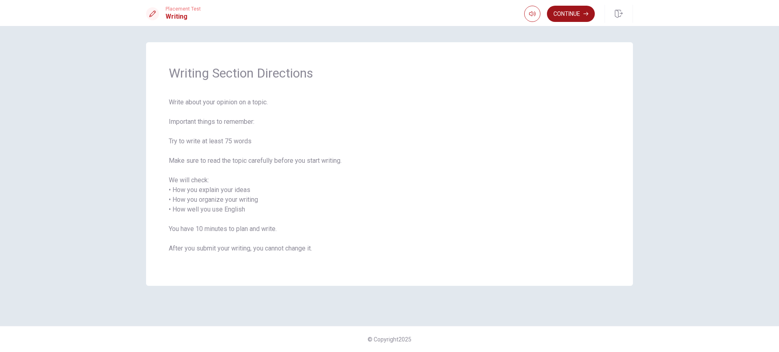
click at [568, 15] on button "Continue" at bounding box center [571, 14] width 48 height 16
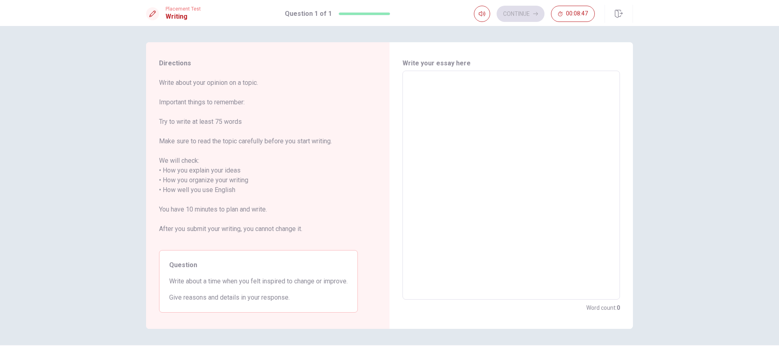
click at [427, 113] on textarea at bounding box center [511, 186] width 206 height 216
type textarea "w"
type textarea "x"
type textarea "wh"
type textarea "x"
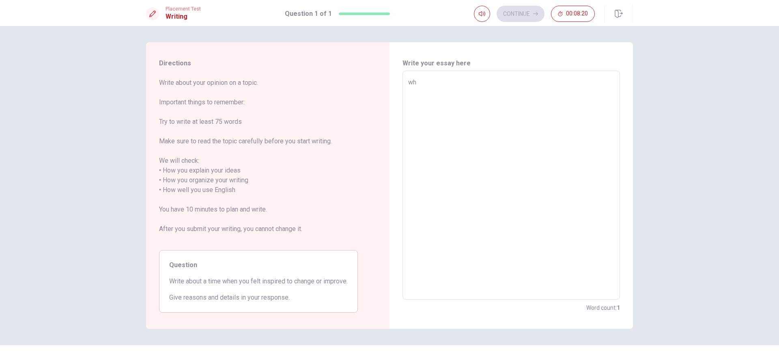
type textarea "whe"
type textarea "x"
type textarea "when"
type textarea "x"
type textarea "when"
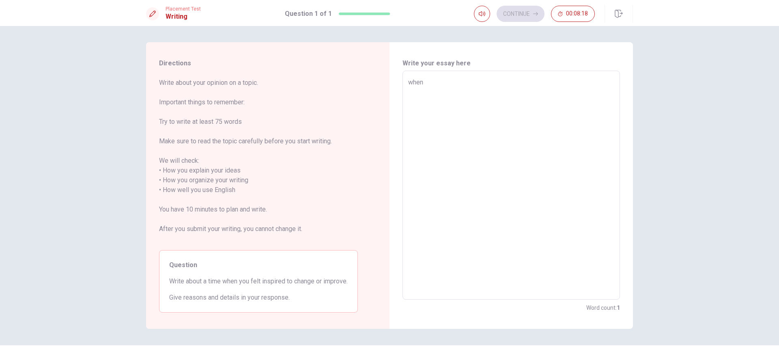
type textarea "x"
type textarea "when i"
type textarea "x"
type textarea "when"
type textarea "x"
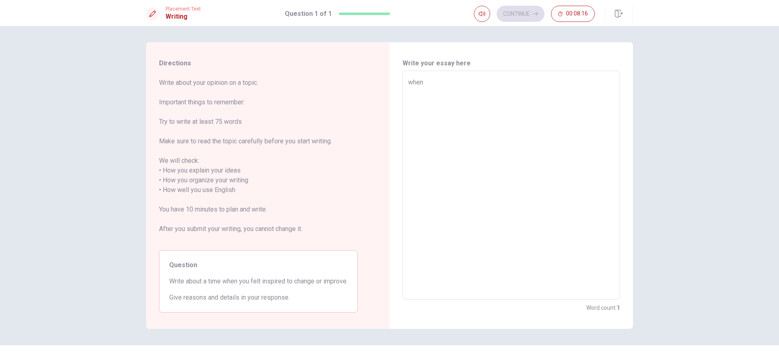
type textarea "when I"
type textarea "x"
type textarea "when I"
type textarea "x"
type textarea "when I c"
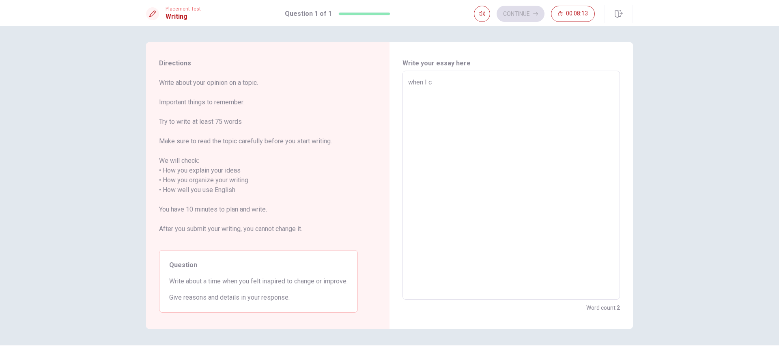
type textarea "x"
type textarea "when I ca"
type textarea "x"
type textarea "when I can"
type textarea "x"
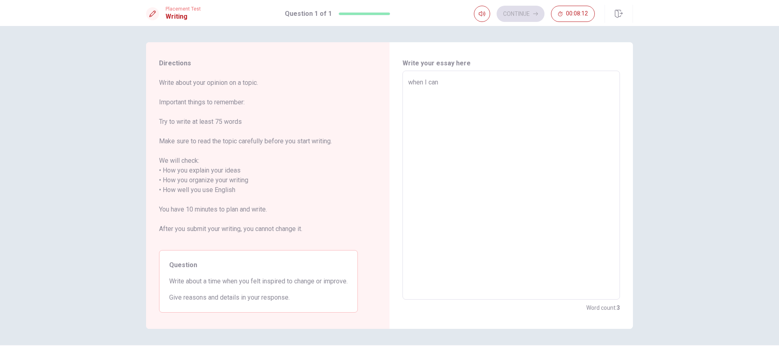
type textarea "when I can"
type textarea "x"
type textarea "when I can g"
type textarea "x"
type textarea "when I can go"
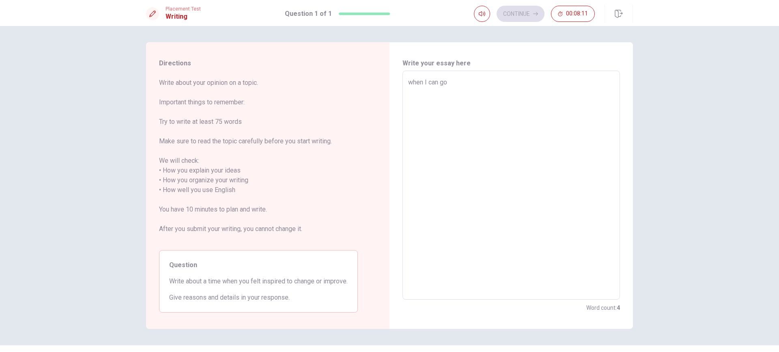
type textarea "x"
type textarea "when I can go"
type textarea "x"
type textarea "when I can go t"
type textarea "x"
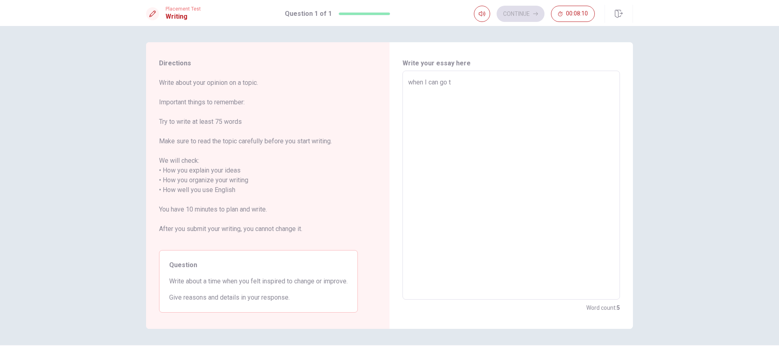
type textarea "when I can go to"
type textarea "x"
type textarea "when I can go to"
type textarea "x"
type textarea "when I can go to n"
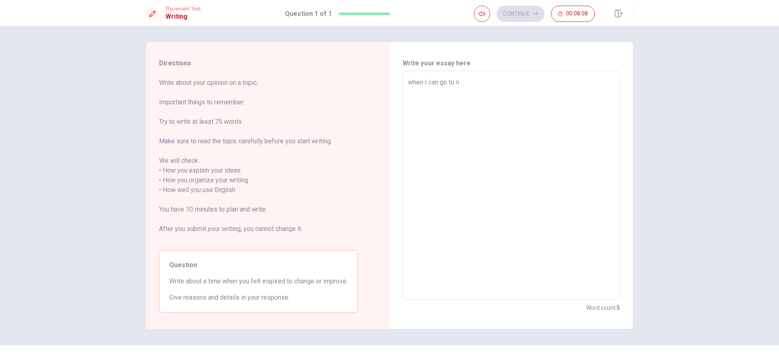
type textarea "x"
type textarea "when I can go to ne"
type textarea "x"
type textarea "when I can go to n"
type textarea "x"
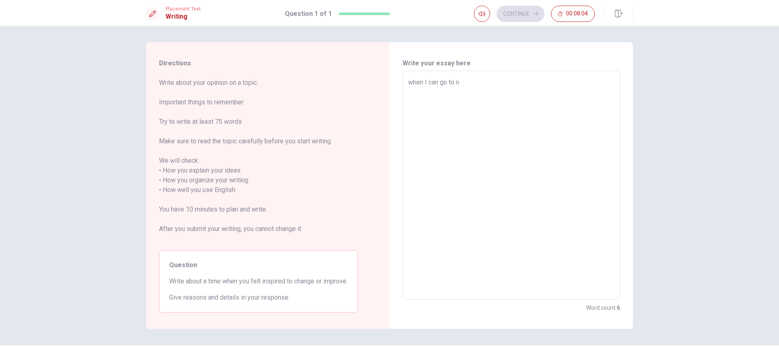
type textarea "when I can go to"
type textarea "x"
type textarea "when I can go to w"
type textarea "x"
type textarea "when I can go to wo"
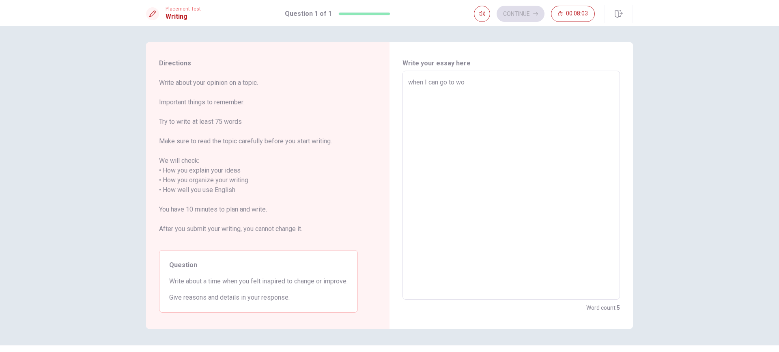
type textarea "x"
type textarea "when I can go to wor"
type textarea "x"
type textarea "when I can go to work"
type textarea "x"
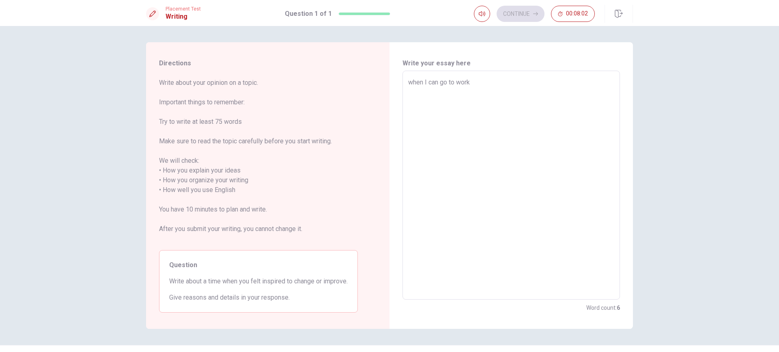
type textarea "when I can go to work"
type textarea "x"
type textarea "when I can go to work t"
type textarea "x"
type textarea "when I can go to work to"
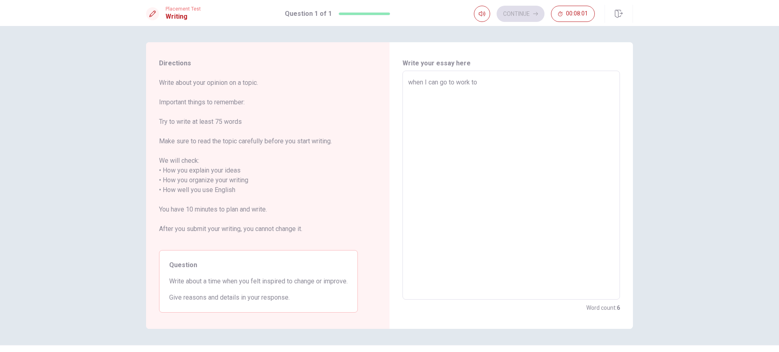
type textarea "x"
type textarea "when I can go to work to"
type textarea "x"
type textarea "when I can go to work to n"
type textarea "x"
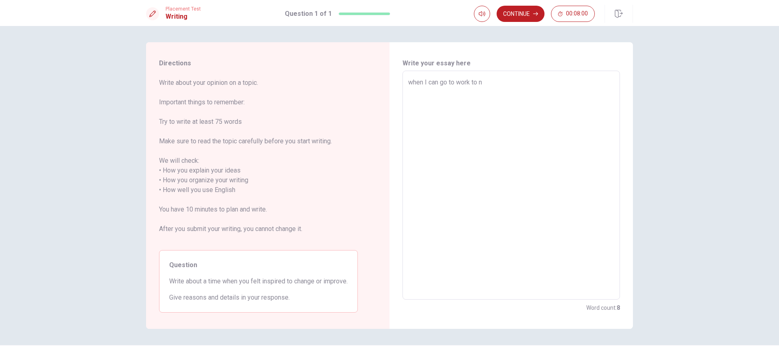
type textarea "when I can go to work to nw"
type textarea "x"
type textarea "when I can go to work to nwe"
type textarea "x"
type textarea "when I can go to work to nwe"
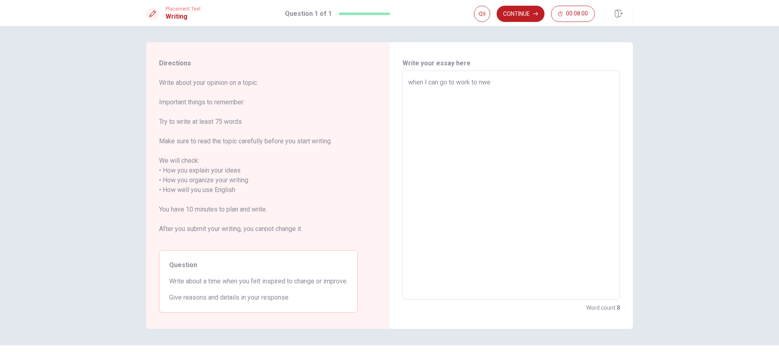
type textarea "x"
type textarea "when I can go to work to nwe t"
type textarea "x"
type textarea "when I can go to work to nwe"
type textarea "x"
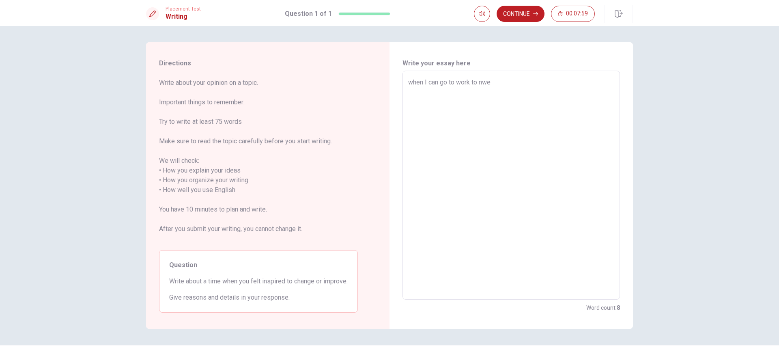
type textarea "when I can go to work to nwe y"
type textarea "x"
type textarea "when I can go to work to nwe yo"
type textarea "x"
type textarea "when I can go to work to nwe yor"
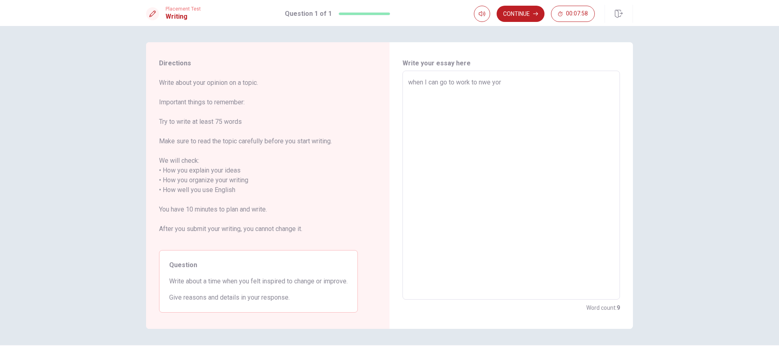
type textarea "x"
type textarea "when I can go to work to nwe york"
type textarea "x"
type textarea "when I can go to work to nwe york"
type textarea "x"
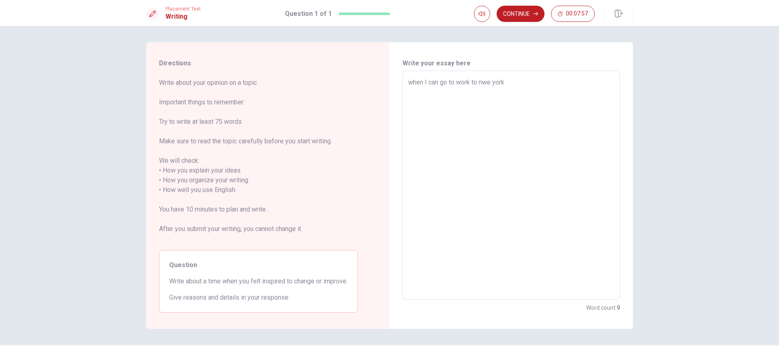
type textarea "when I can go to work to nwe york"
type textarea "x"
type textarea "when I can go to work to nwe yor"
type textarea "x"
type textarea "when I can go to work to nwe yo"
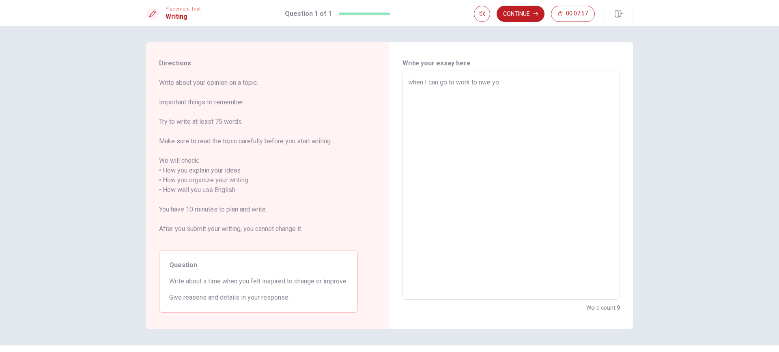
type textarea "x"
type textarea "when I can go to work to nwe y"
type textarea "x"
type textarea "when I can go to work to nwe"
type textarea "x"
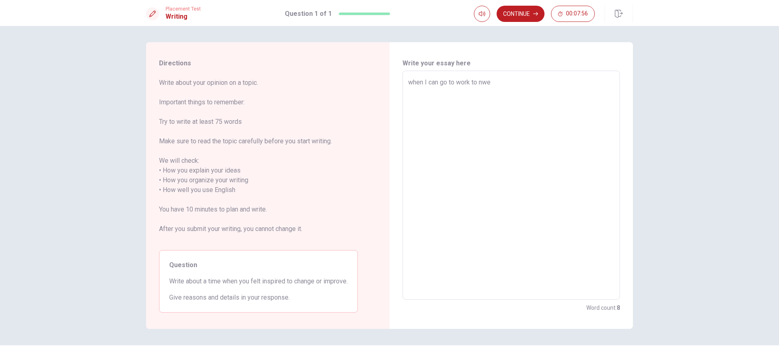
type textarea "when I can go to work to nwe"
type textarea "x"
type textarea "when I can go to work to nw"
type textarea "x"
type textarea "when I can go to work to n"
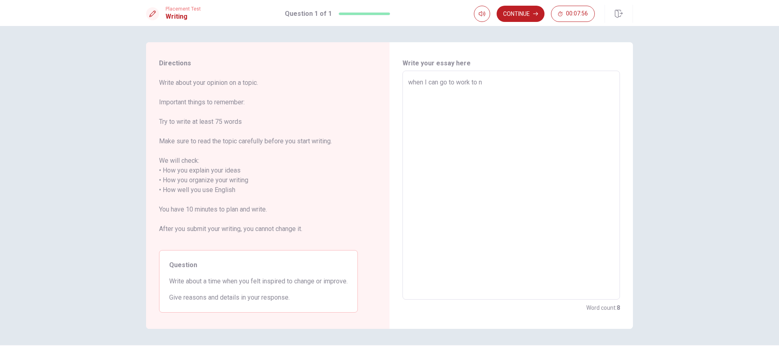
type textarea "x"
type textarea "when I can go to work to ne"
type textarea "x"
type textarea "when I can go to work to new"
type textarea "x"
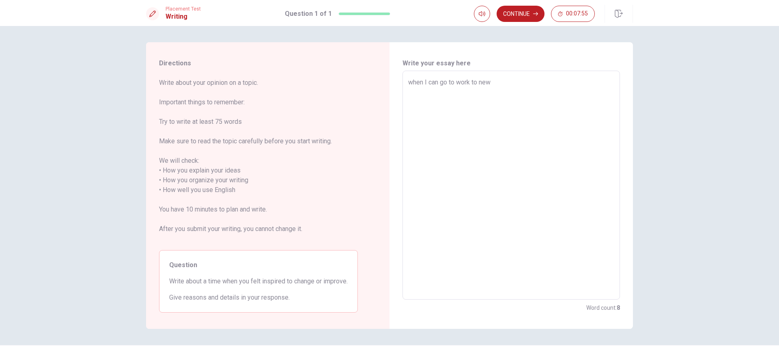
type textarea "when I can go to work to new"
type textarea "x"
type textarea "when I can go to work to new y"
type textarea "x"
type textarea "when I can go to work to new yo"
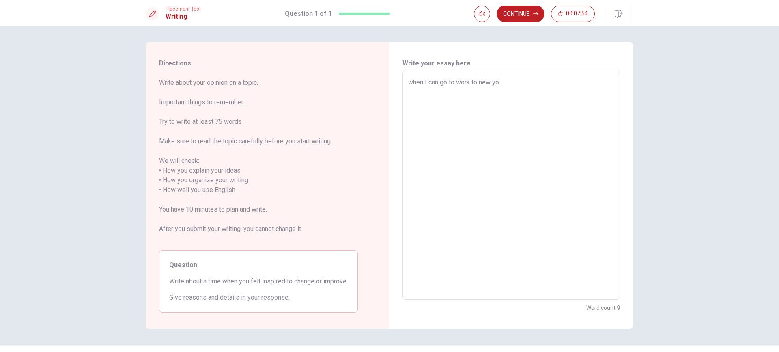
type textarea "x"
type textarea "when I can go to work to new yor"
type textarea "x"
type textarea "when I can go to work to [US_STATE]"
type textarea "x"
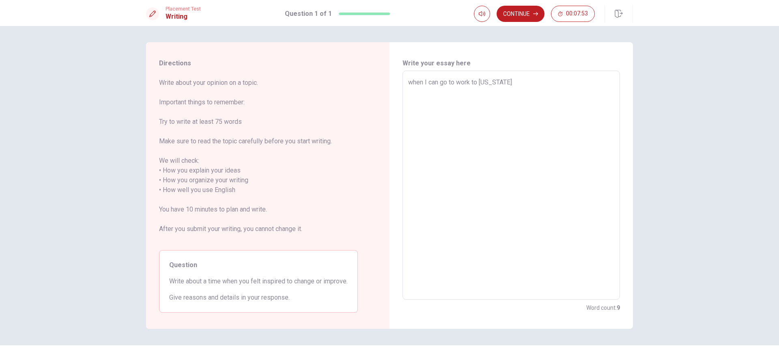
type textarea "when I can go to work to [US_STATE]"
type textarea "x"
type textarea "when I can go to work to [US_STATE] W"
type textarea "x"
type textarea "when I can go to work to [US_STATE] Wh"
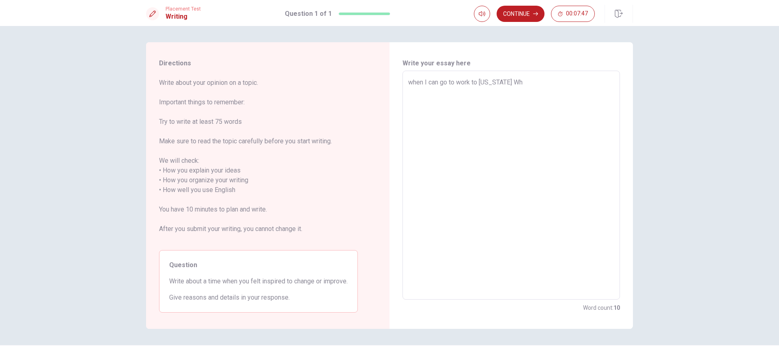
type textarea "x"
type textarea "when I can go to work to [US_STATE] Whe"
type textarea "x"
type textarea "when I can go to work to [US_STATE] When"
type textarea "x"
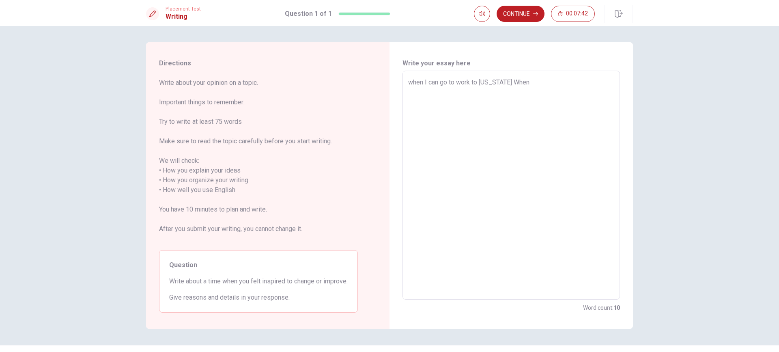
type textarea "when I can go to work to [US_STATE] Whe"
type textarea "x"
type textarea "when I can go to work to [US_STATE] Wh"
type textarea "x"
type textarea "when I can go to work to [US_STATE] W"
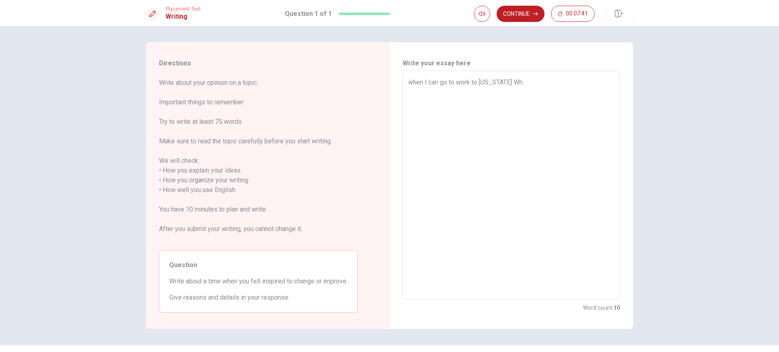
type textarea "x"
type textarea "when I can go to work to [US_STATE]"
type textarea "x"
type textarea "when I can go to work to [US_STATE]"
type textarea "x"
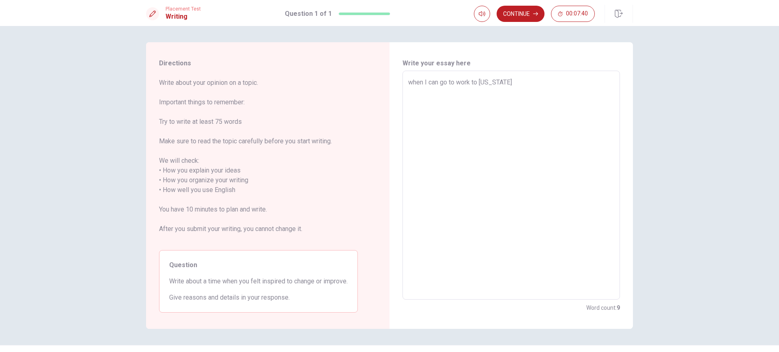
type textarea "when I can go to work to [US_STATE]"
type textarea "x"
type textarea "when I can go to work to [US_STATE] b"
type textarea "x"
type textarea "when I can go to work to [US_STATE] be"
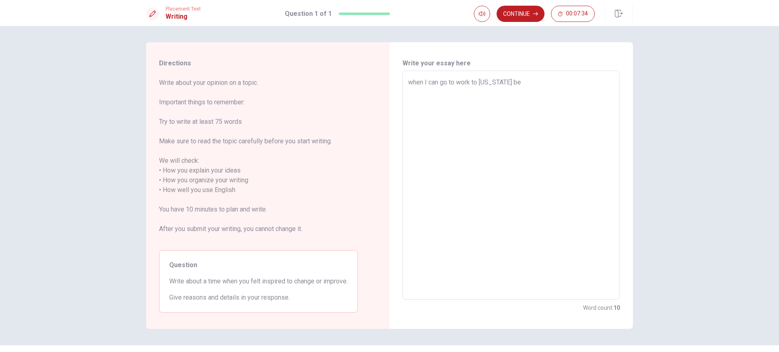
type textarea "x"
type textarea "when I can go to work to [US_STATE] bec"
type textarea "x"
type textarea "when I can go to work to [US_STATE] beca"
type textarea "x"
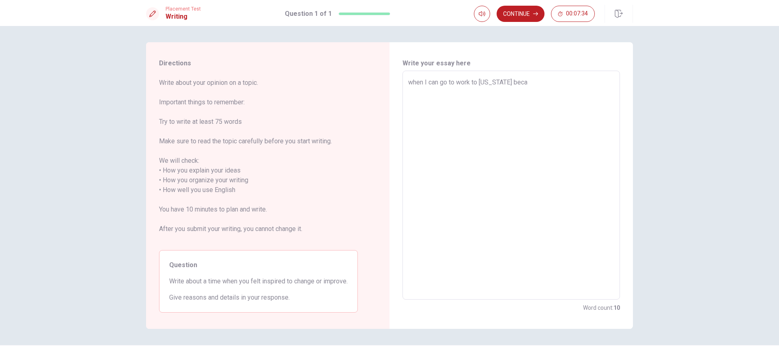
type textarea "when I can go to work to [US_STATE] becau"
type textarea "x"
type textarea "when I can go to work to [US_STATE] becaus"
type textarea "x"
type textarea "when I can go to work to [US_STATE] because"
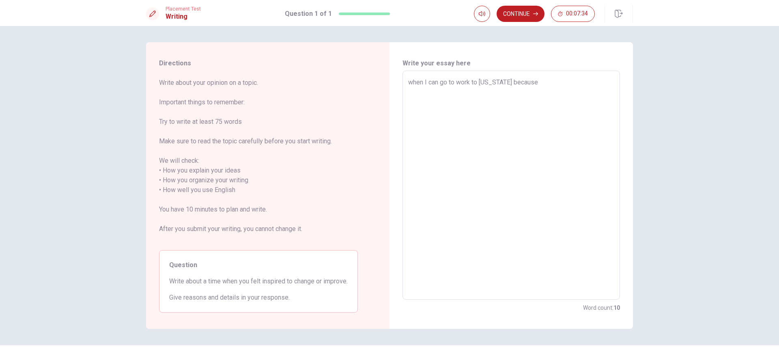
type textarea "x"
type textarea "when I can go to work to [US_STATE] because"
type textarea "x"
type textarea "when I can go to work to [US_STATE] because f"
type textarea "x"
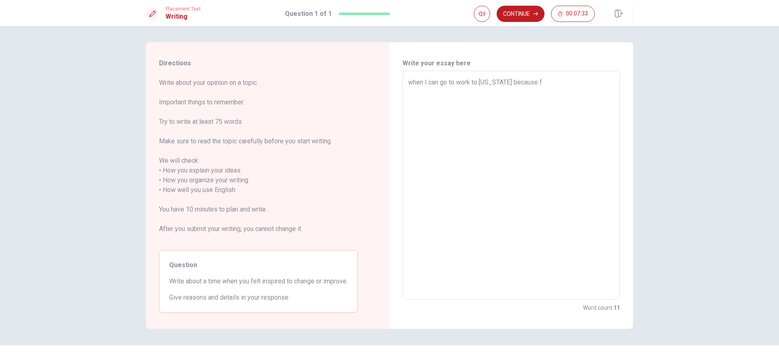
type textarea "when I can go to work to [US_STATE] because fo"
type textarea "x"
type textarea "when I can go to work to [US_STATE] because for"
type textarea "x"
type textarea "when I can go to work to [US_STATE] because for"
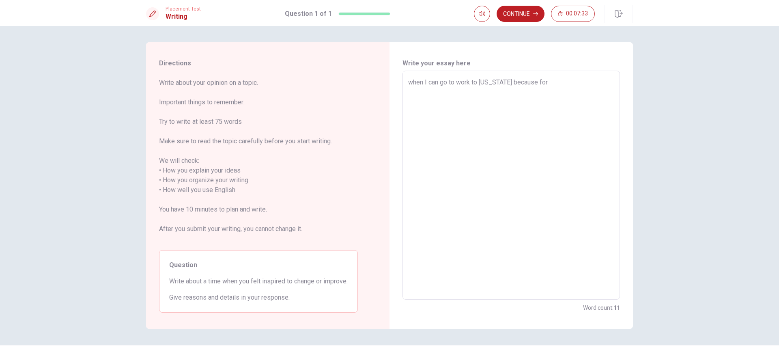
type textarea "x"
type textarea "when I can go to work to [US_STATE] because for m"
type textarea "x"
type textarea "when I can go to work to [US_STATE] because for me"
type textarea "x"
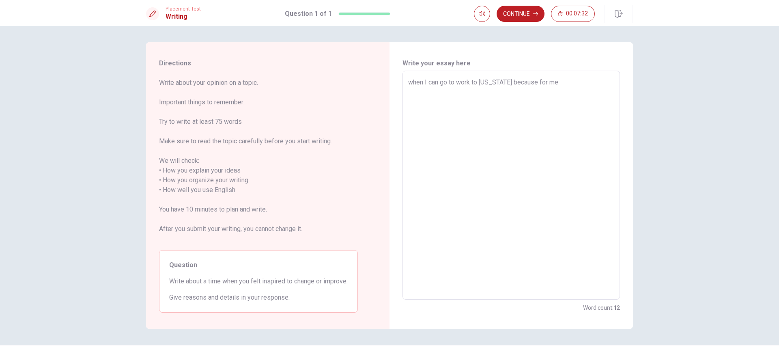
type textarea "when I can go to work to [US_STATE] because for me"
type textarea "x"
type textarea "when I can go to work to [US_STATE] because for me"
type textarea "x"
type textarea "when I can go to work to [US_STATE] because for me"
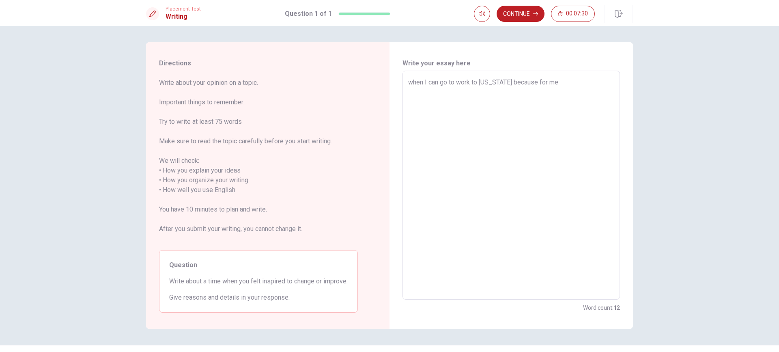
type textarea "x"
type textarea "when I can go to work to [US_STATE] because for me"
type textarea "x"
type textarea "when I can go to work to [US_STATE] because for m"
type textarea "x"
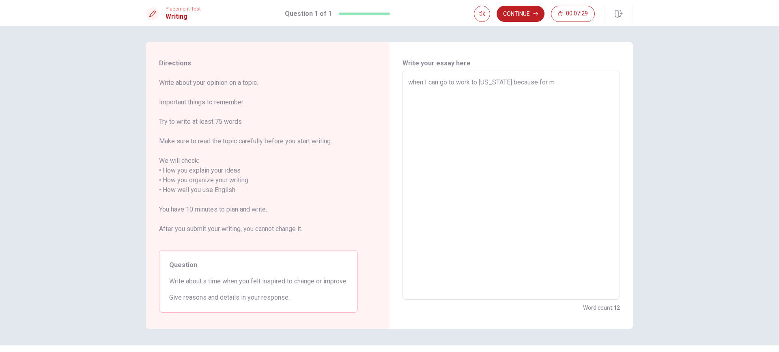
type textarea "when I can go to work to [US_STATE] because for my"
type textarea "x"
type textarea "when I can go to work to [US_STATE] because for my"
type textarea "x"
type textarea "when I can go to work to [US_STATE] because for my"
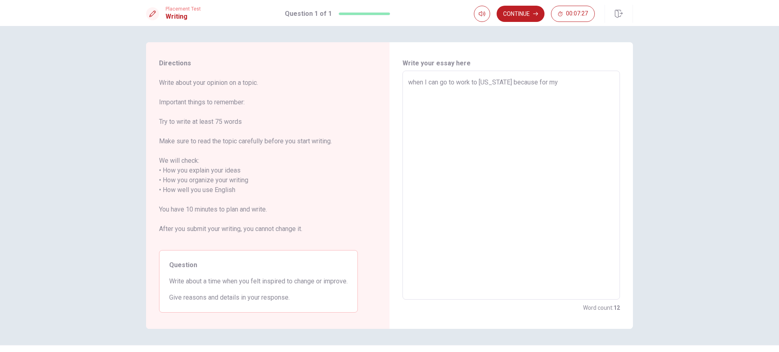
type textarea "x"
type textarea "when I can go to work to [US_STATE] because for m"
type textarea "x"
type textarea "when I can go to work to [US_STATE] because for me"
type textarea "x"
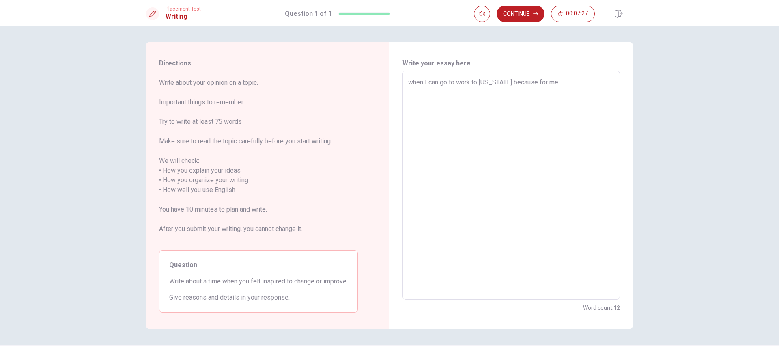
type textarea "when I can go to work to [US_STATE] because for me"
type textarea "x"
type textarea "when I can go to work to [US_STATE] because for me i"
type textarea "x"
type textarea "when I can go to work to [US_STATE] because for me i"
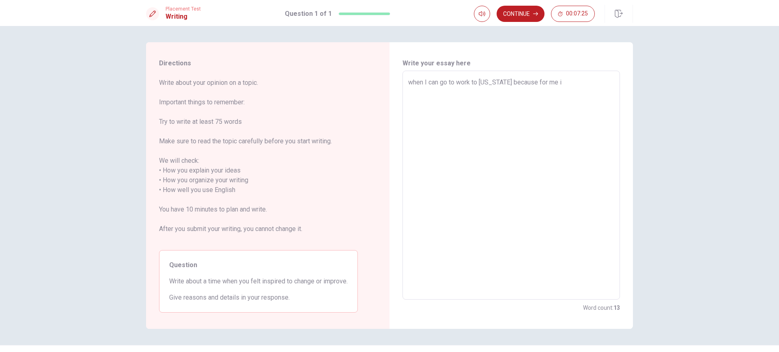
type textarea "x"
type textarea "when I can go to work to [US_STATE] because for me i t"
type textarea "x"
type textarea "when I can go to work to [US_STATE] because for me i th"
type textarea "x"
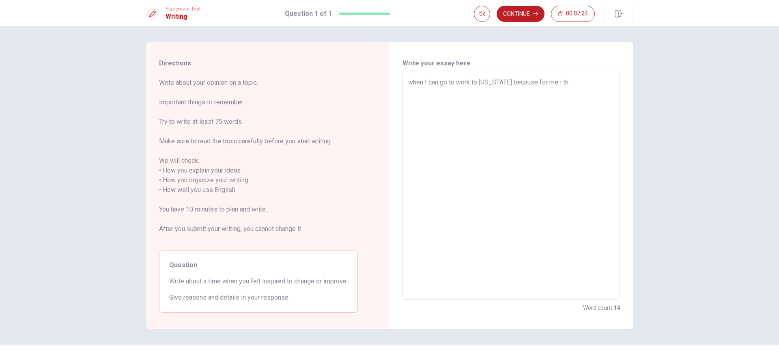
type textarea "when I can go to work to [US_STATE] because for me i thi"
type textarea "x"
type textarea "when I can go to work to [US_STATE] because for me i this"
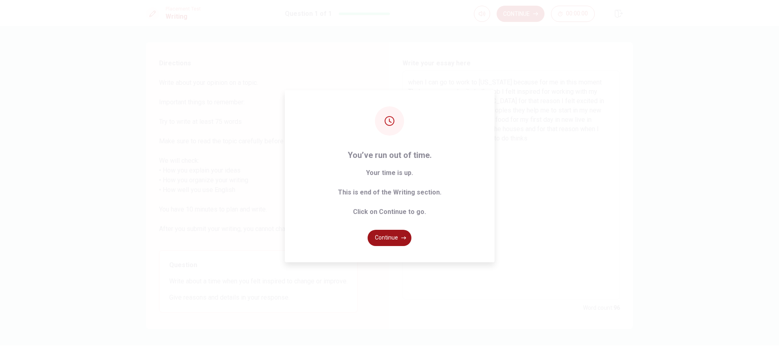
click at [391, 235] on button "Continue" at bounding box center [390, 238] width 44 height 16
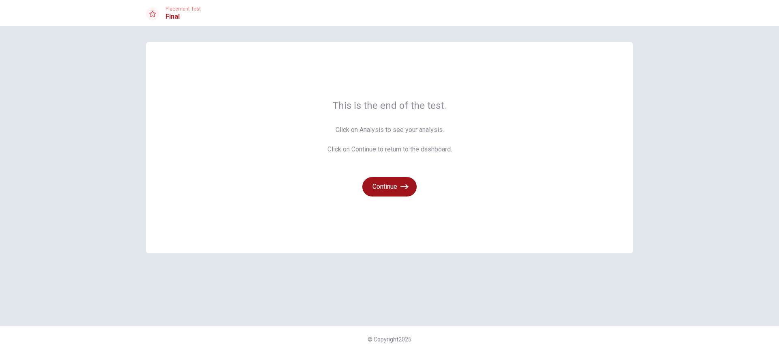
click at [378, 187] on button "Continue" at bounding box center [390, 186] width 54 height 19
